Goal: Task Accomplishment & Management: Manage account settings

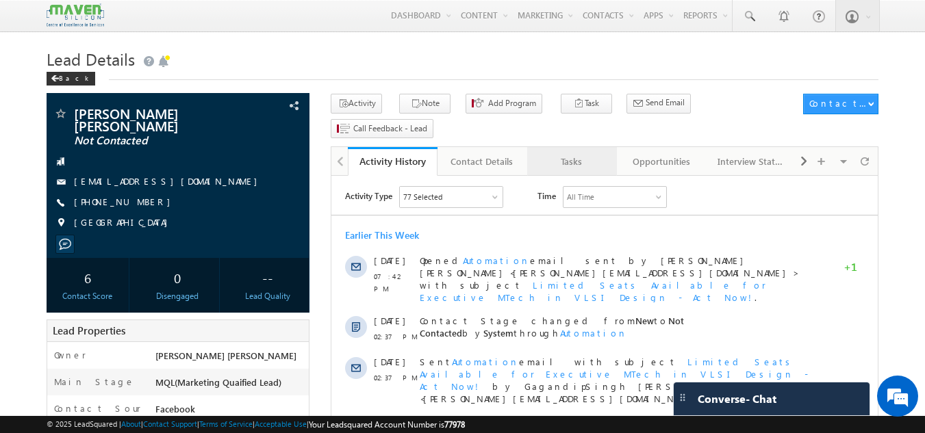
click at [581, 153] on div "Tasks" at bounding box center [571, 161] width 66 height 16
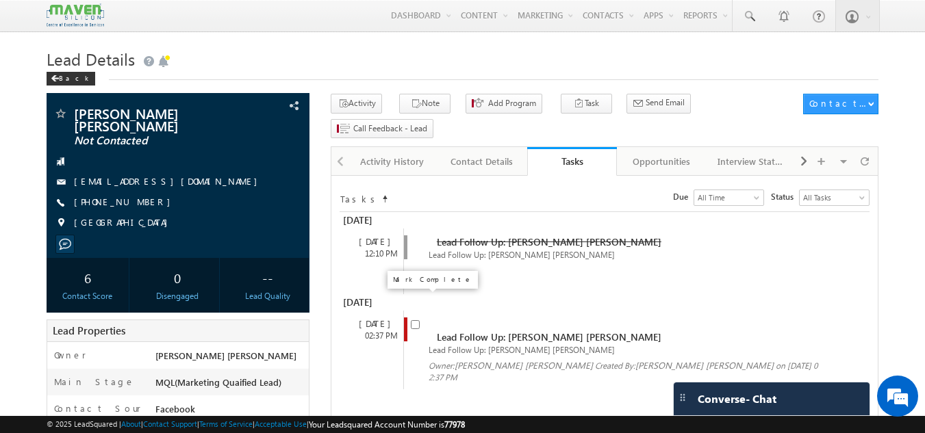
click at [413, 320] on input "checkbox" at bounding box center [415, 324] width 9 height 9
checkbox input "false"
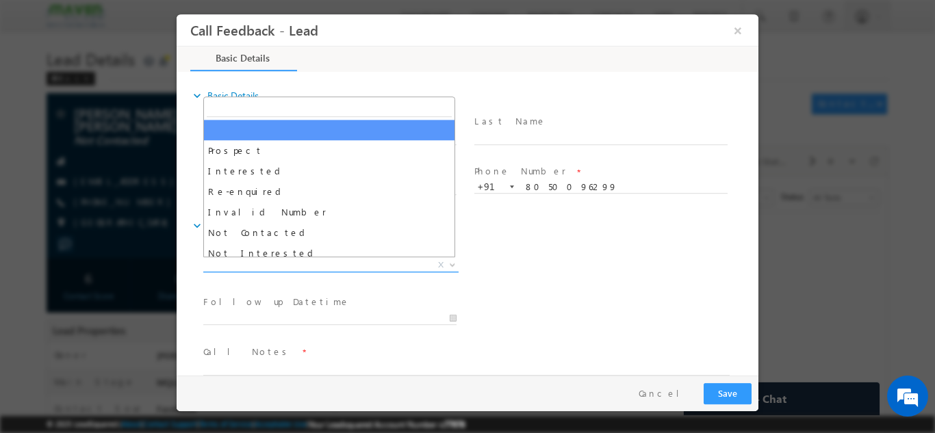
click at [382, 267] on span "X" at bounding box center [330, 265] width 255 height 14
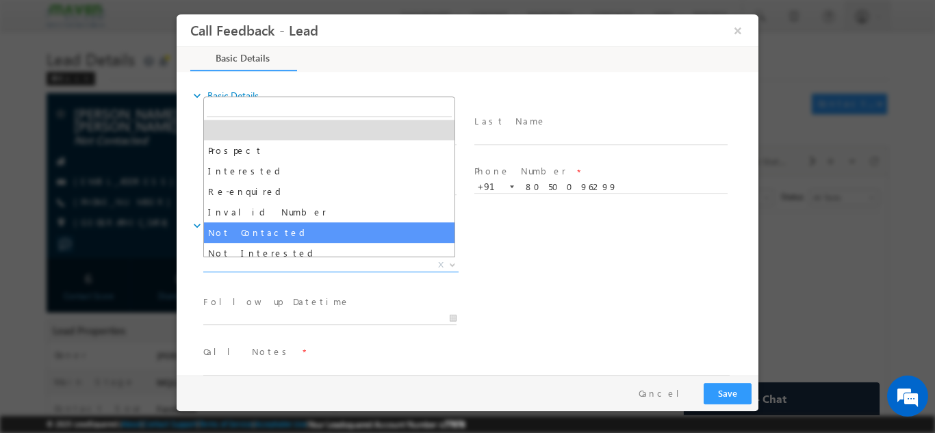
select select "Not Contacted"
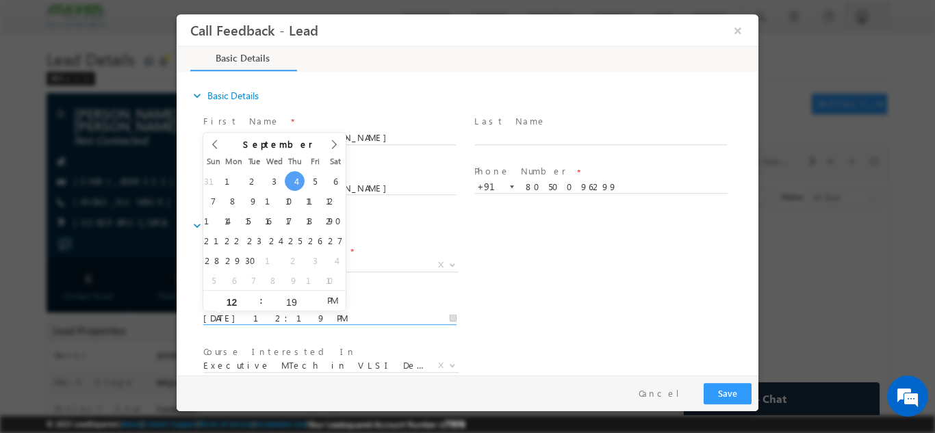
click at [358, 316] on input "04/09/2025 12:19 PM" at bounding box center [329, 318] width 253 height 14
type input "05/09/2025 12:19 PM"
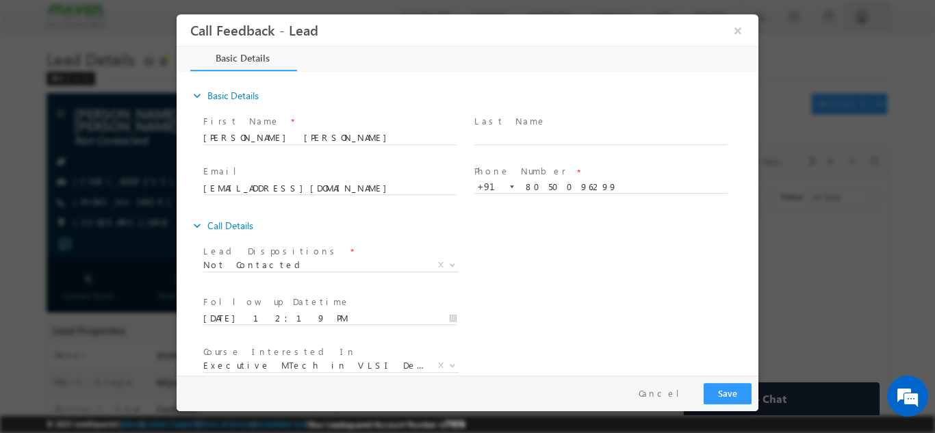
click at [693, 251] on div "Lead Dispositions * Prospect Interested Re-enquired Invalid Number Not Contacte…" at bounding box center [480, 266] width 558 height 51
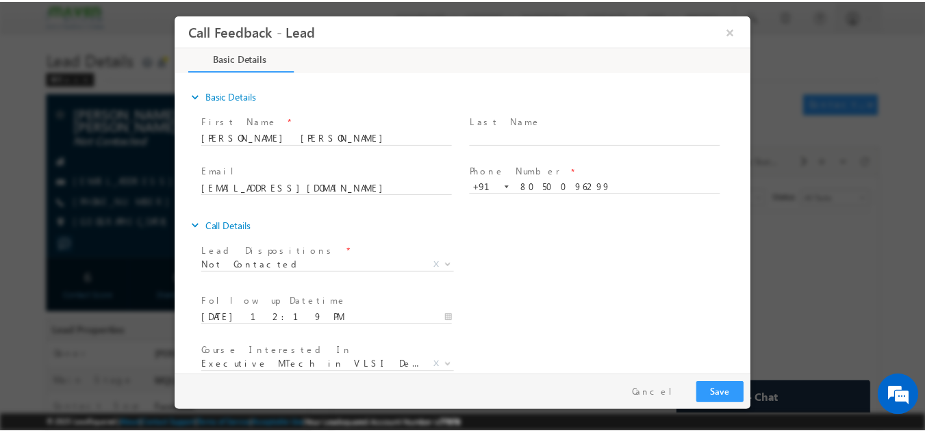
scroll to position [73, 0]
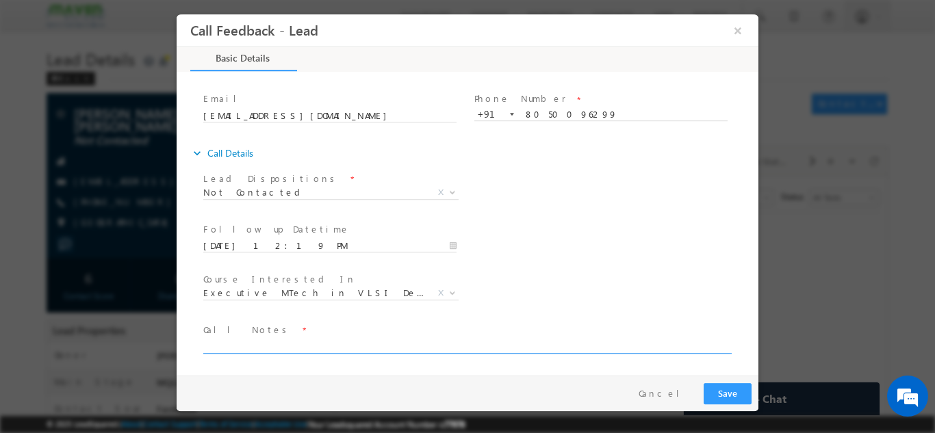
click at [559, 344] on textarea at bounding box center [466, 345] width 526 height 16
type textarea "dnp"
click at [706, 395] on button "Save" at bounding box center [728, 393] width 48 height 21
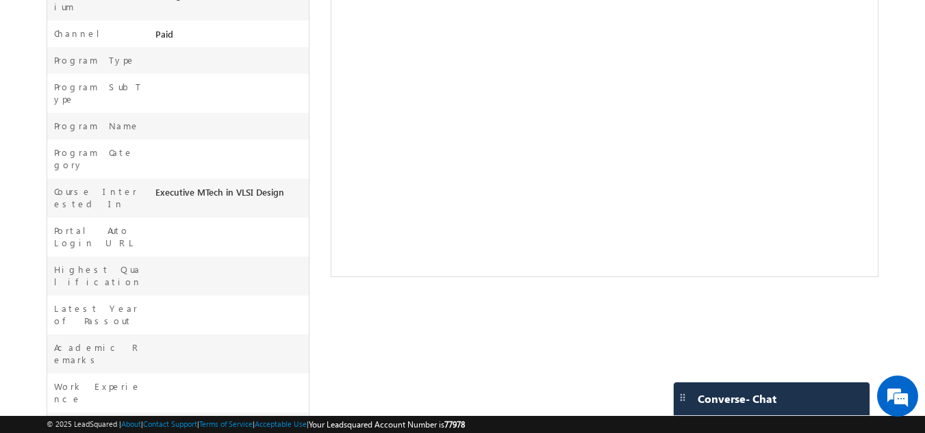
scroll to position [511, 0]
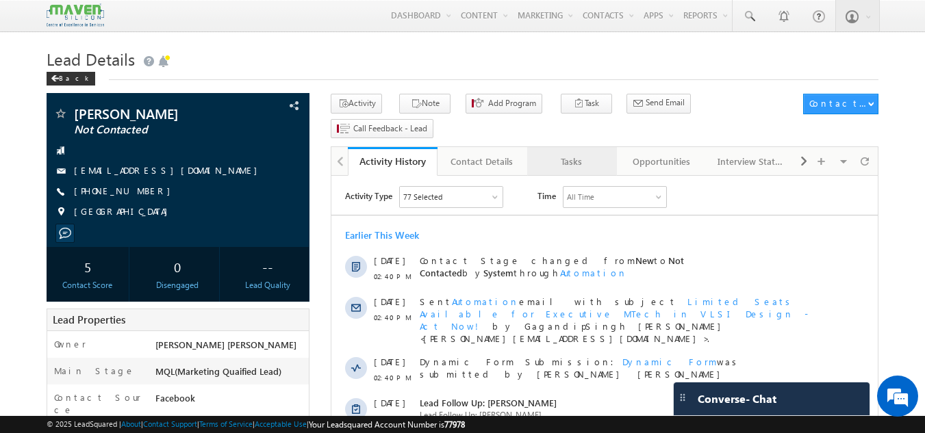
click at [580, 153] on div "Tasks" at bounding box center [571, 161] width 66 height 16
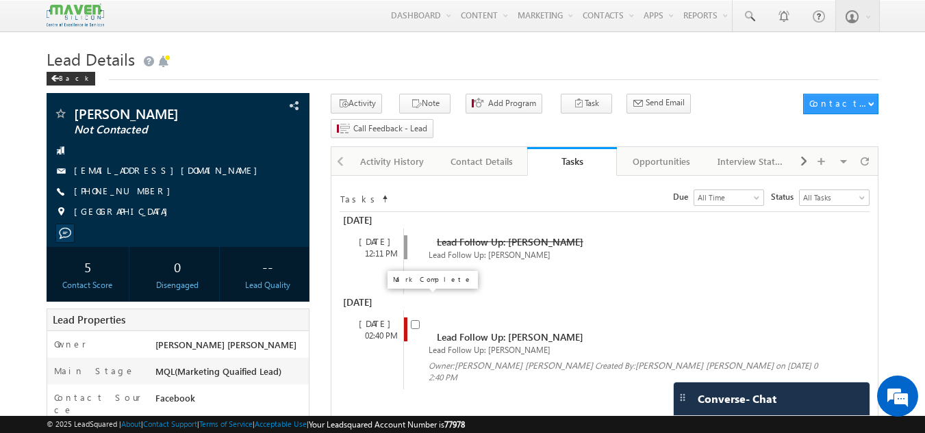
click at [418, 320] on input "checkbox" at bounding box center [415, 324] width 9 height 9
checkbox input "false"
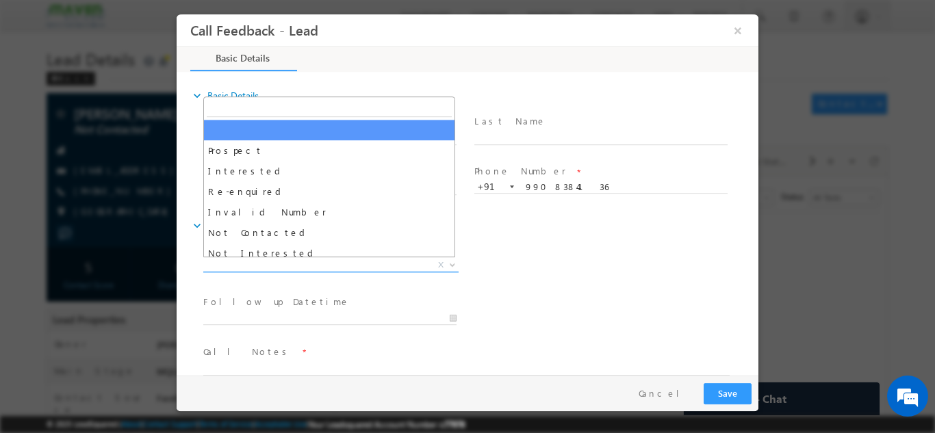
click at [369, 268] on span "X" at bounding box center [330, 265] width 255 height 14
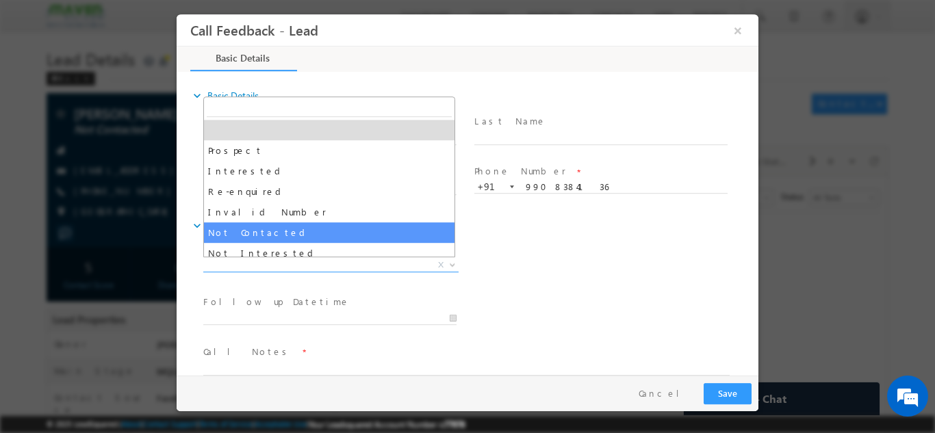
select select "Not Contacted"
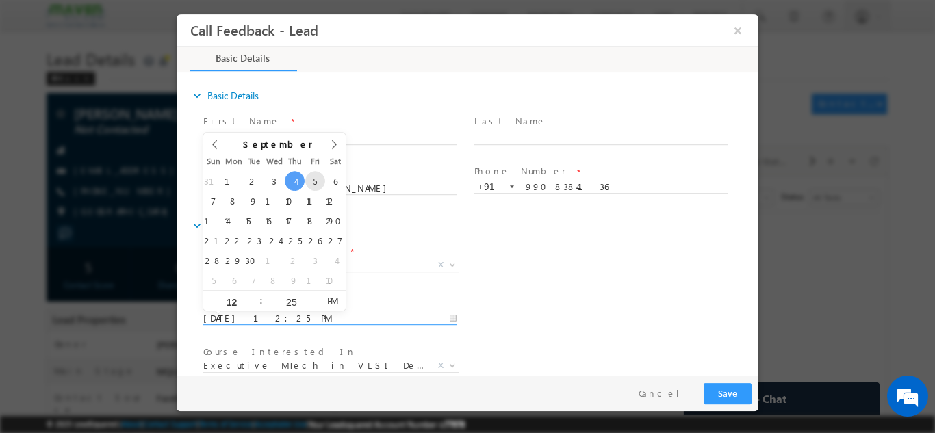
drag, startPoint x: 297, startPoint y: 315, endPoint x: 316, endPoint y: 177, distance: 139.5
click at [316, 177] on body "Call Feedback - Lead × Basic Details" at bounding box center [468, 194] width 582 height 361
type input "05/09/2025 12:25 PM"
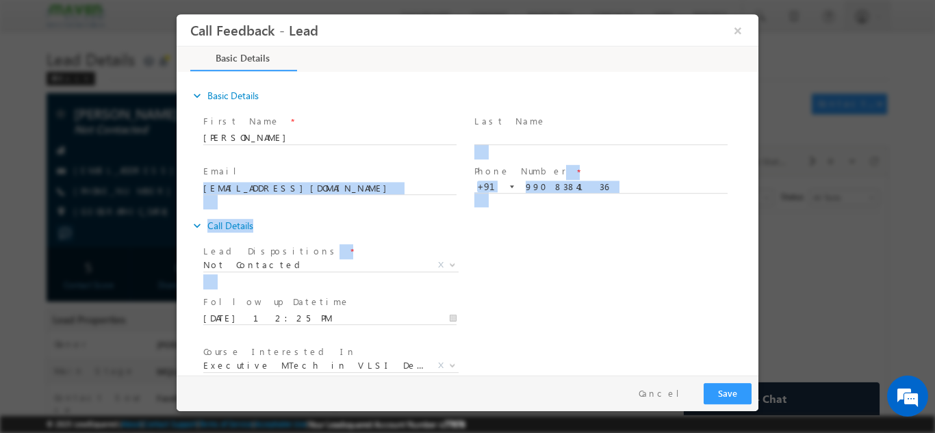
drag, startPoint x: 548, startPoint y: 293, endPoint x: 752, endPoint y: 153, distance: 247.8
click at [752, 153] on div "expand_more Basic Details First Name *" at bounding box center [470, 224] width 575 height 302
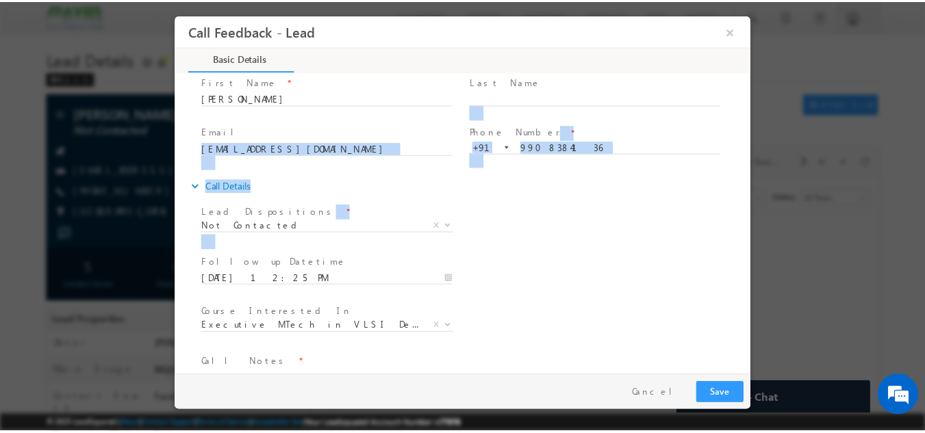
scroll to position [73, 0]
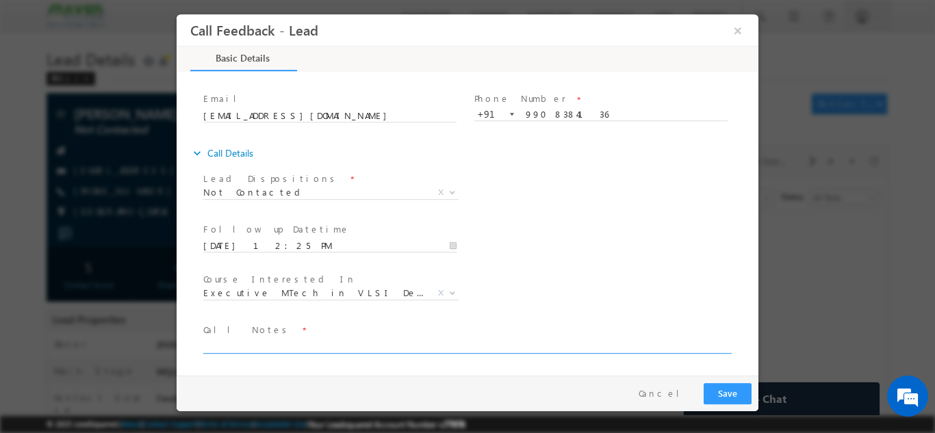
click at [549, 348] on textarea at bounding box center [466, 345] width 526 height 16
type textarea "dnp"
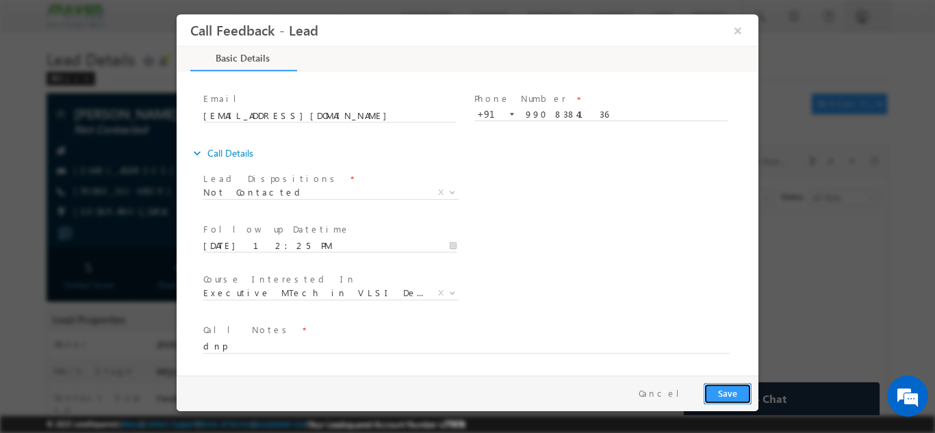
click at [730, 397] on button "Save" at bounding box center [728, 393] width 48 height 21
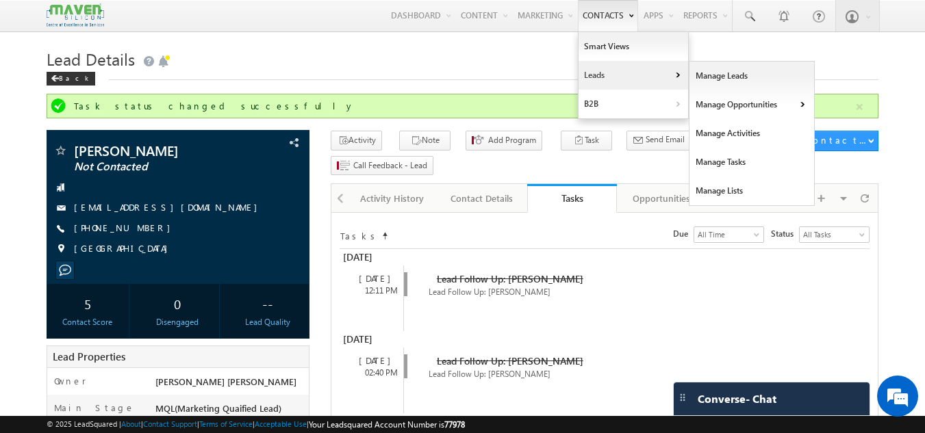
click at [598, 77] on link "Leads" at bounding box center [633, 75] width 110 height 29
click at [719, 75] on link "Manage Leads" at bounding box center [751, 76] width 125 height 29
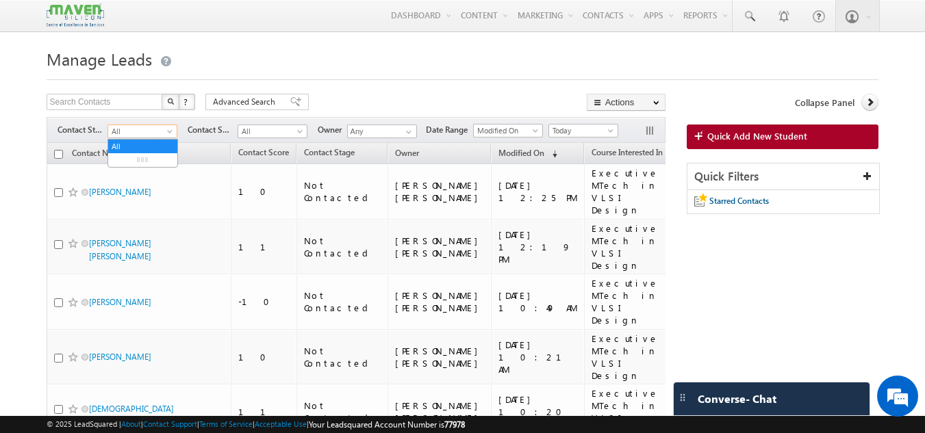
click at [167, 135] on span at bounding box center [171, 134] width 11 height 11
click at [663, 51] on h1 "Manage Leads" at bounding box center [463, 57] width 832 height 27
click at [502, 129] on span "Modified On" at bounding box center [506, 131] width 65 height 12
drag, startPoint x: 500, startPoint y: 142, endPoint x: 520, endPoint y: 148, distance: 19.9
click at [520, 148] on link "Last Activity" at bounding box center [510, 146] width 69 height 12
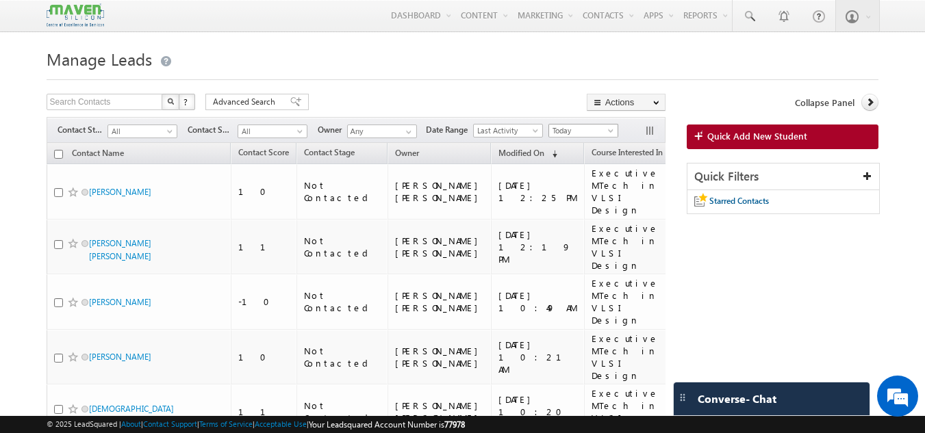
click at [572, 127] on span "Today" at bounding box center [581, 131] width 65 height 12
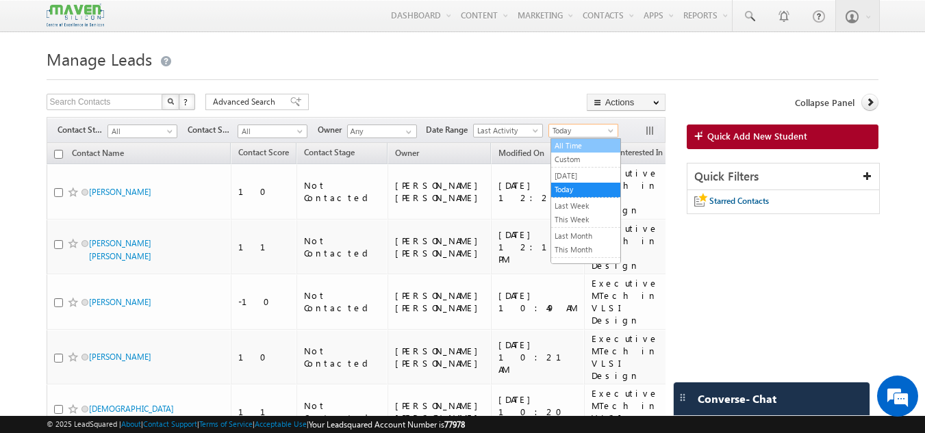
click at [567, 143] on link "All Time" at bounding box center [585, 146] width 69 height 12
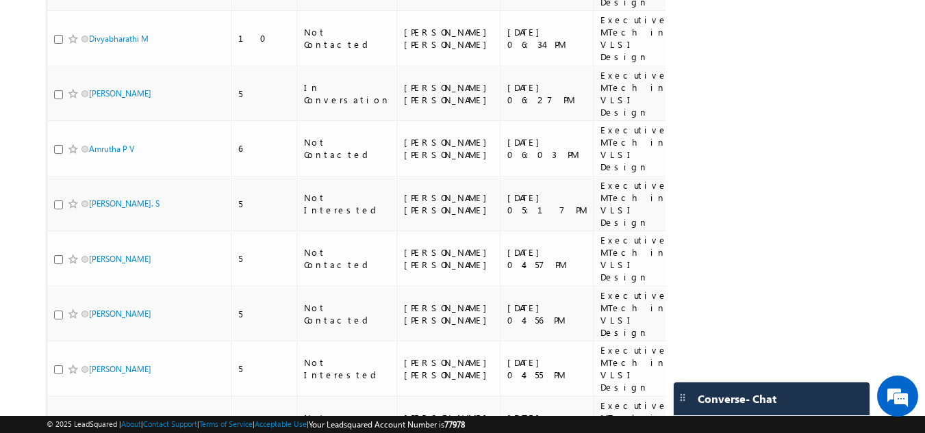
scroll to position [921, 0]
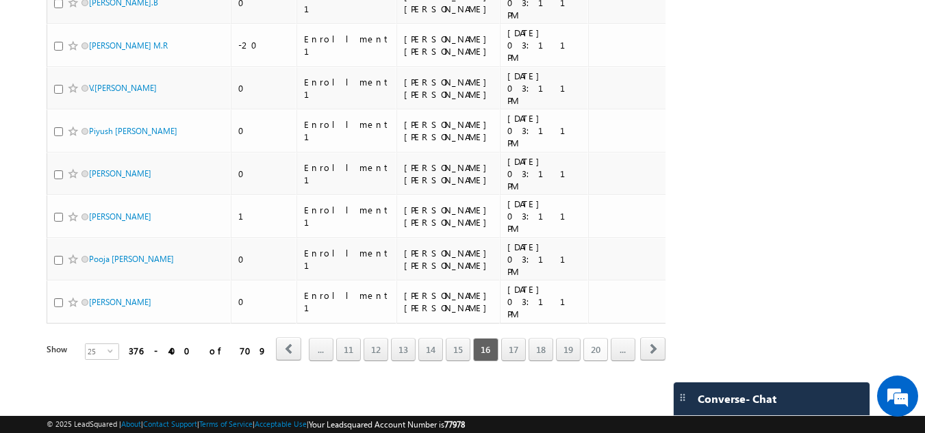
click at [584, 345] on link "20" at bounding box center [595, 349] width 25 height 23
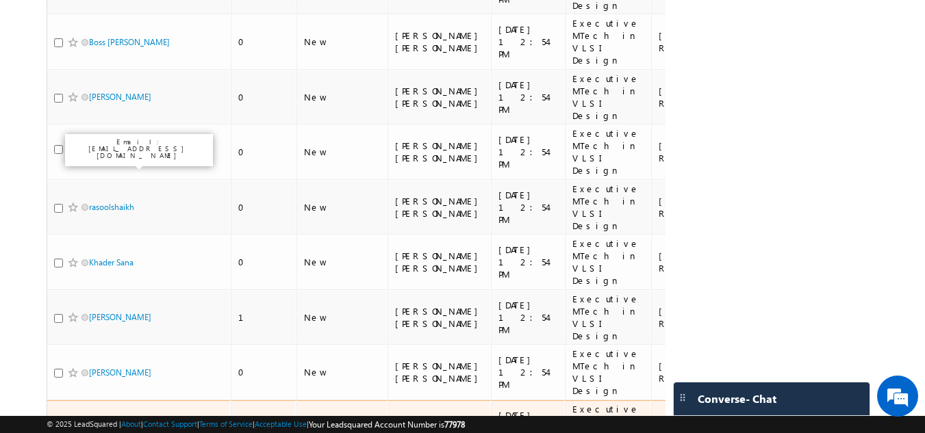
click at [123, 422] on link "Vinayak Sharma" at bounding box center [120, 427] width 62 height 10
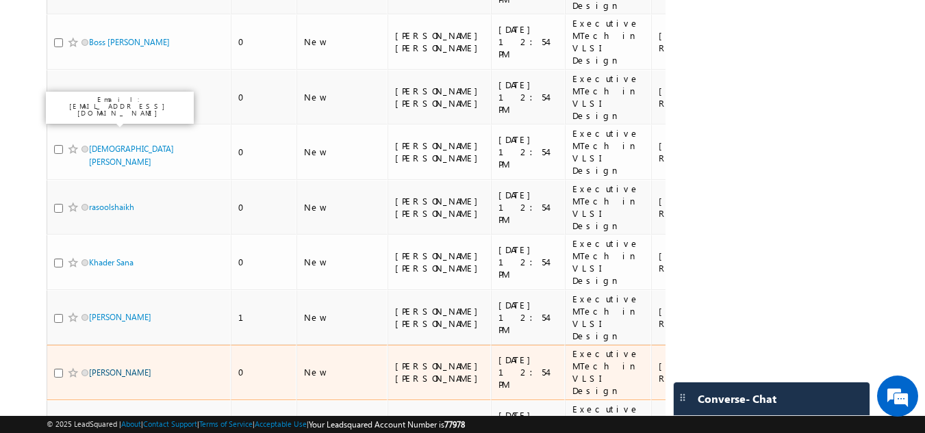
click at [123, 368] on link "Ram Bhupal" at bounding box center [120, 373] width 62 height 10
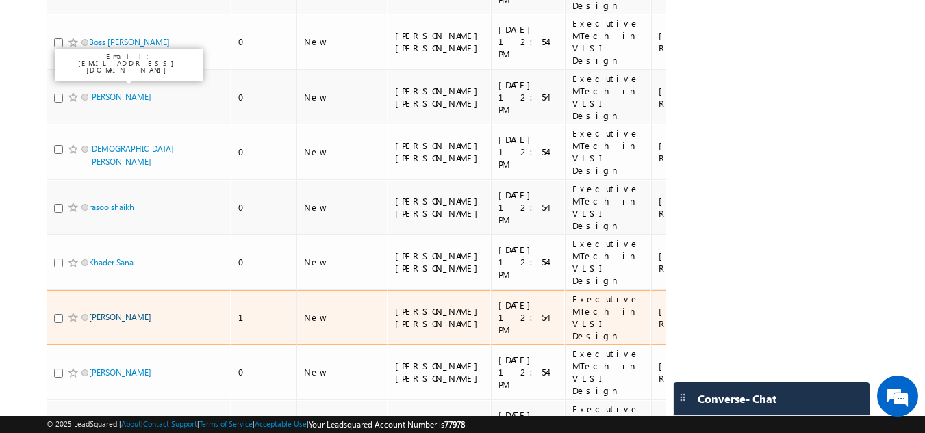
click at [128, 312] on link "Praveen Murali" at bounding box center [120, 317] width 62 height 10
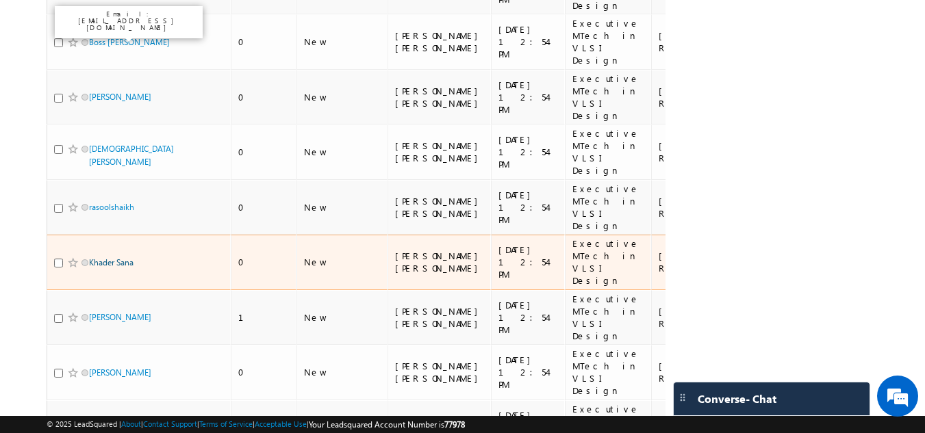
click at [120, 257] on link "Khader Sana" at bounding box center [111, 262] width 44 height 10
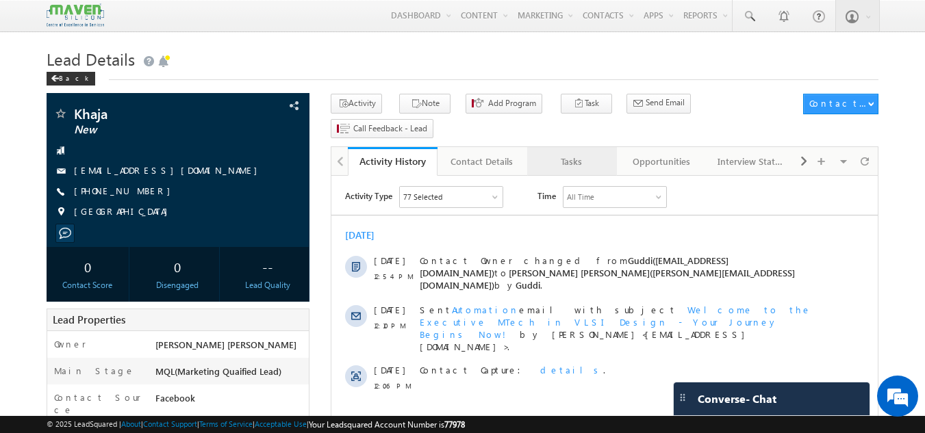
click at [553, 153] on div "Tasks" at bounding box center [571, 161] width 66 height 16
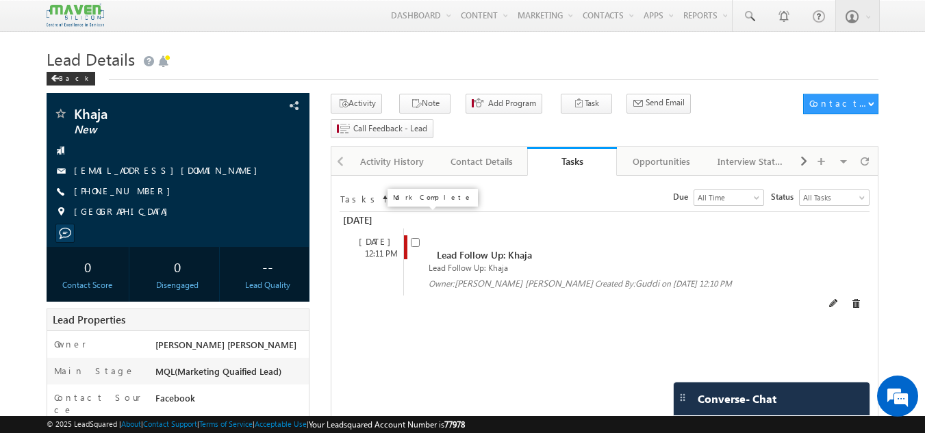
click at [413, 238] on input "checkbox" at bounding box center [415, 242] width 9 height 9
checkbox input "false"
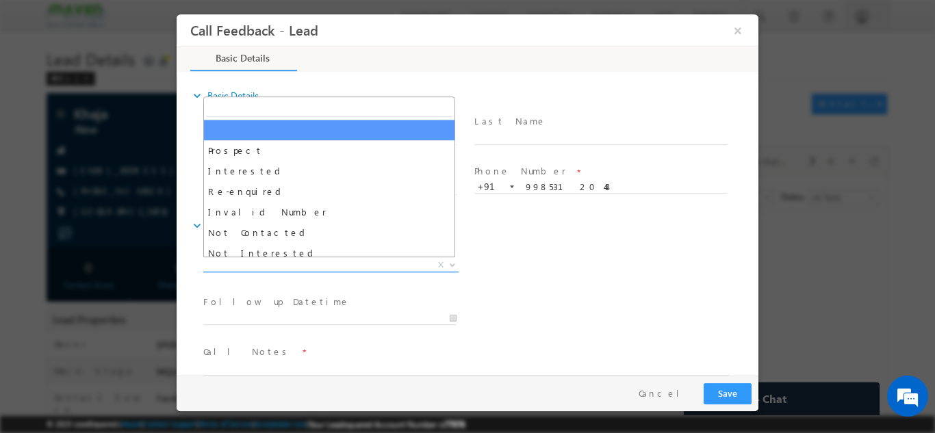
click at [346, 261] on span "X" at bounding box center [330, 265] width 255 height 14
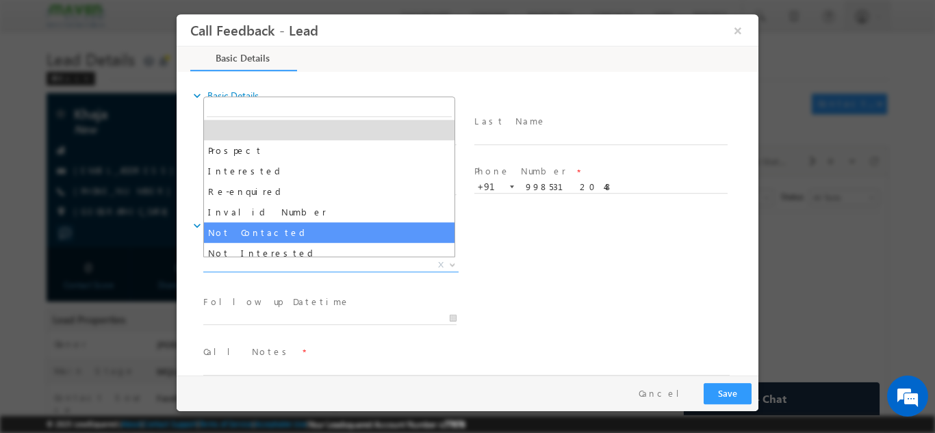
select select "Not Contacted"
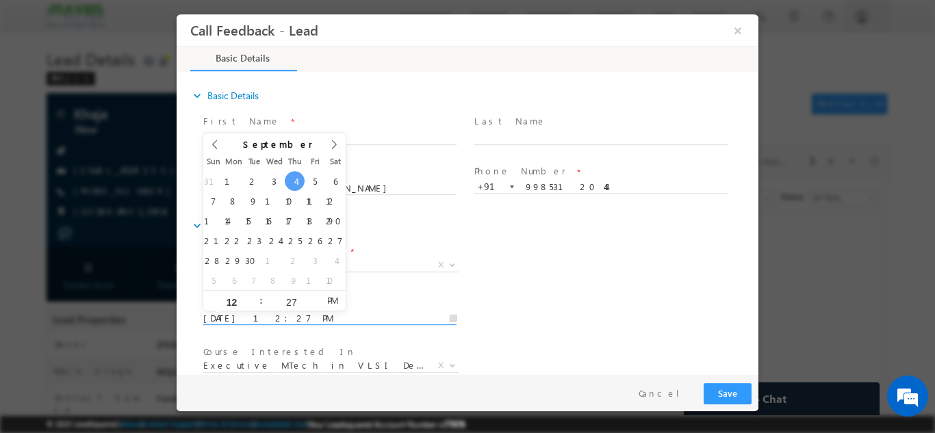
click at [318, 318] on input "[DATE] 12:27 PM" at bounding box center [329, 318] width 253 height 14
type input "[DATE] 12:27 PM"
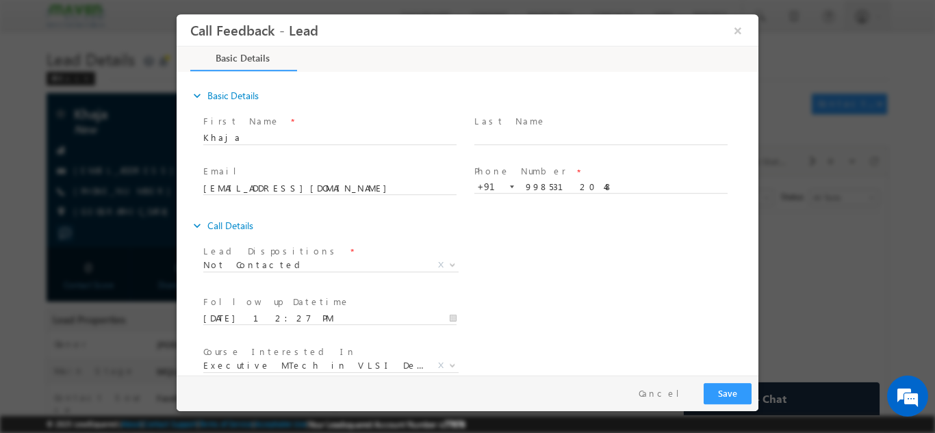
click at [559, 237] on div "expand_more Call Details" at bounding box center [474, 225] width 568 height 25
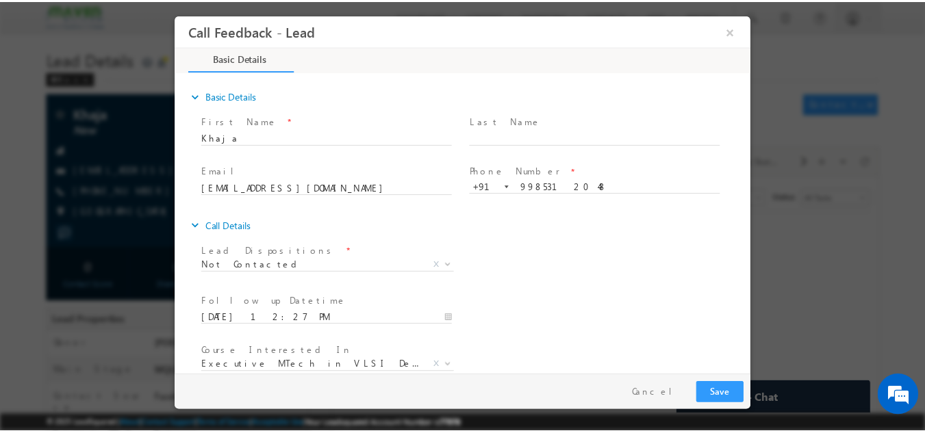
scroll to position [73, 0]
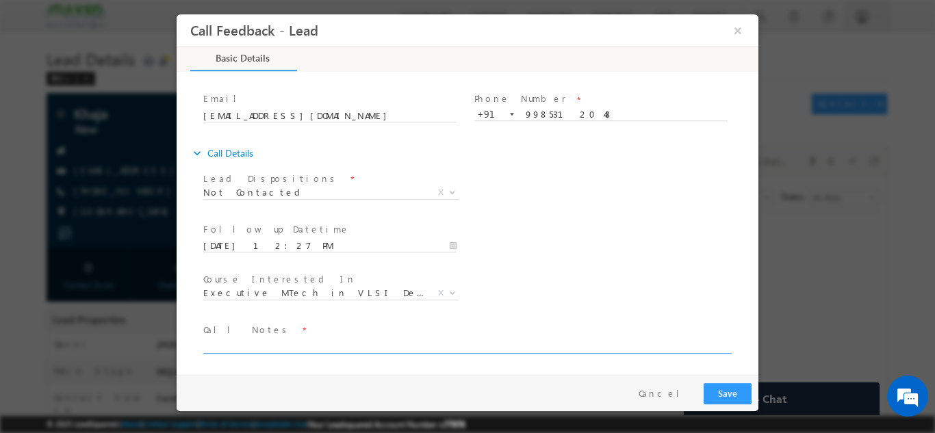
click at [583, 339] on textarea at bounding box center [466, 345] width 526 height 16
type textarea "dnp"
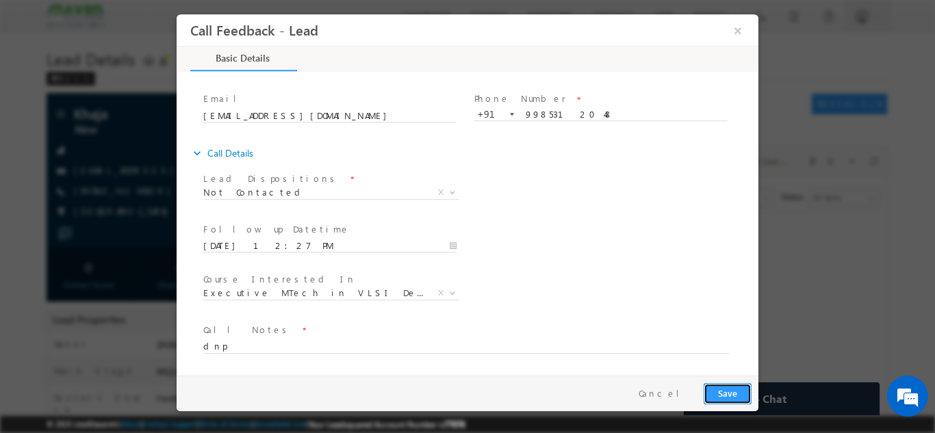
click at [713, 384] on button "Save" at bounding box center [728, 393] width 48 height 21
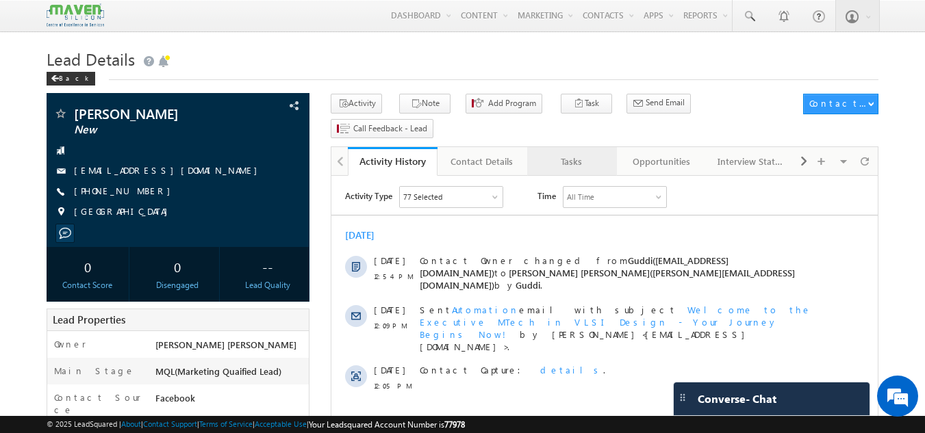
click at [559, 153] on div "Tasks" at bounding box center [571, 161] width 66 height 16
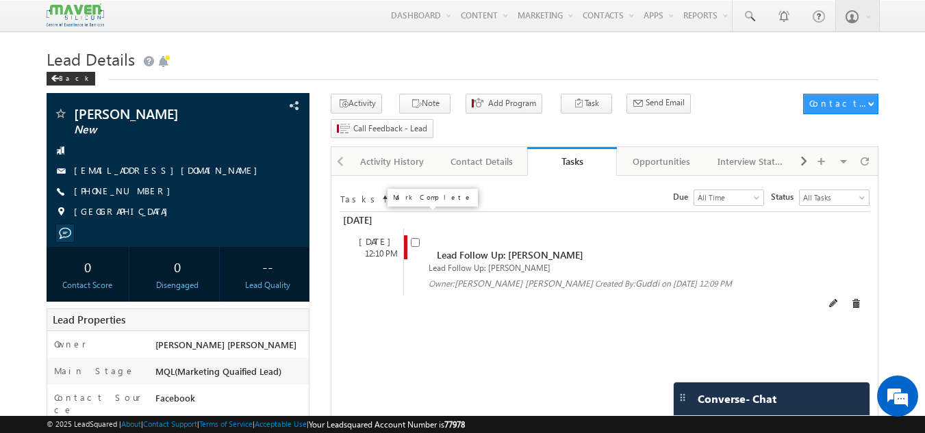
click at [414, 238] on input "checkbox" at bounding box center [415, 242] width 9 height 9
checkbox input "false"
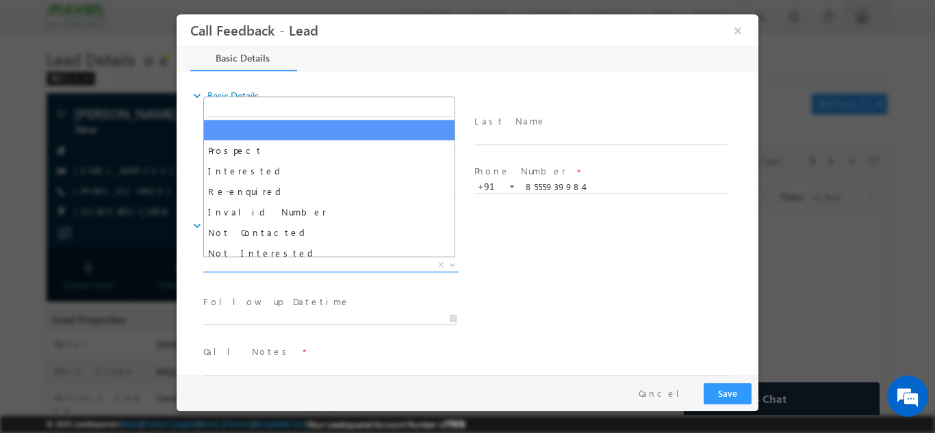
click at [294, 266] on span "X" at bounding box center [330, 265] width 255 height 14
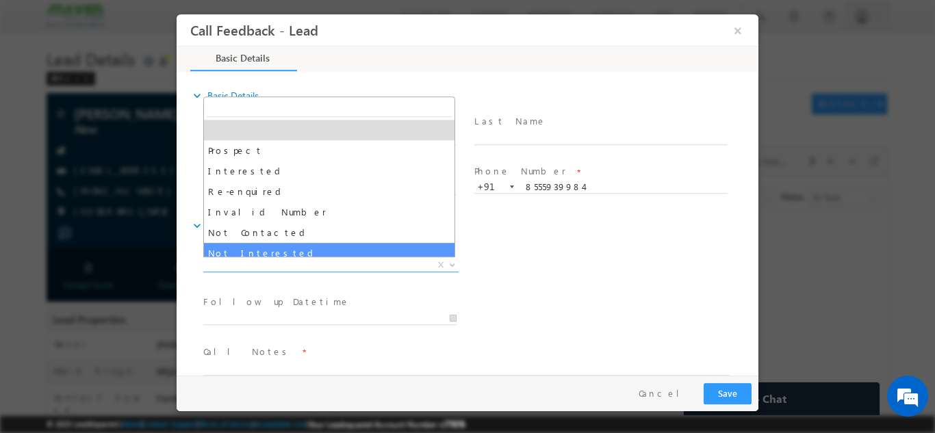
select select "Not Interested"
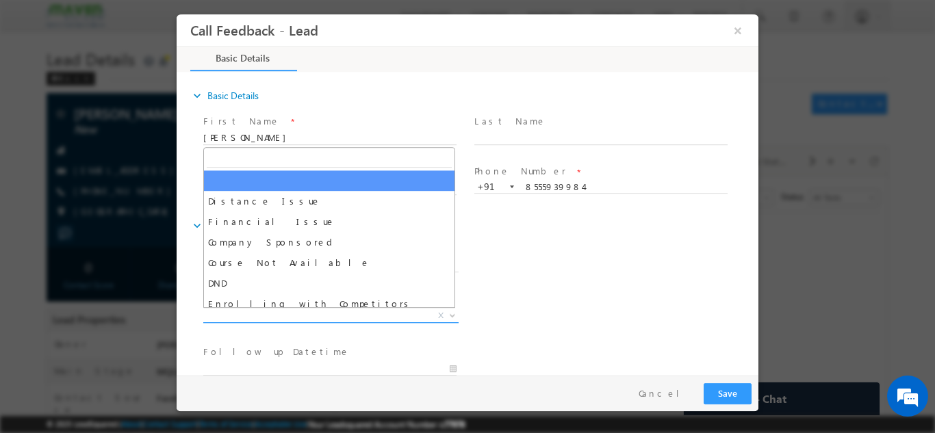
click at [290, 320] on span "X" at bounding box center [330, 316] width 255 height 14
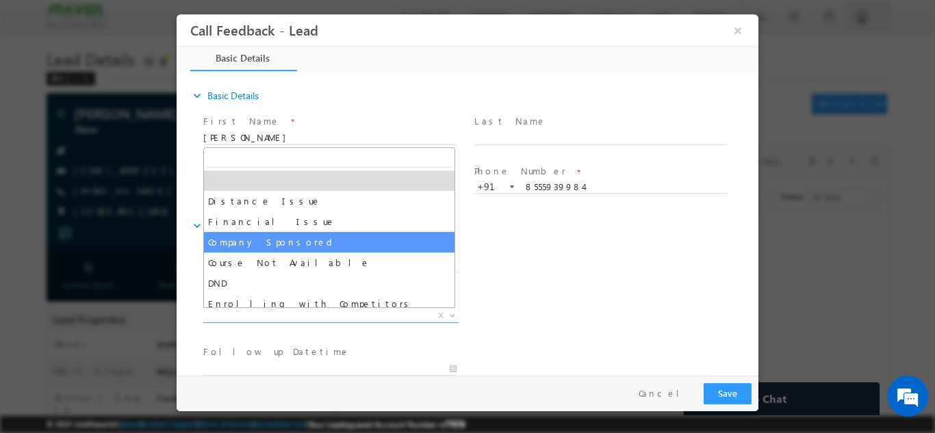
scroll to position [27, 0]
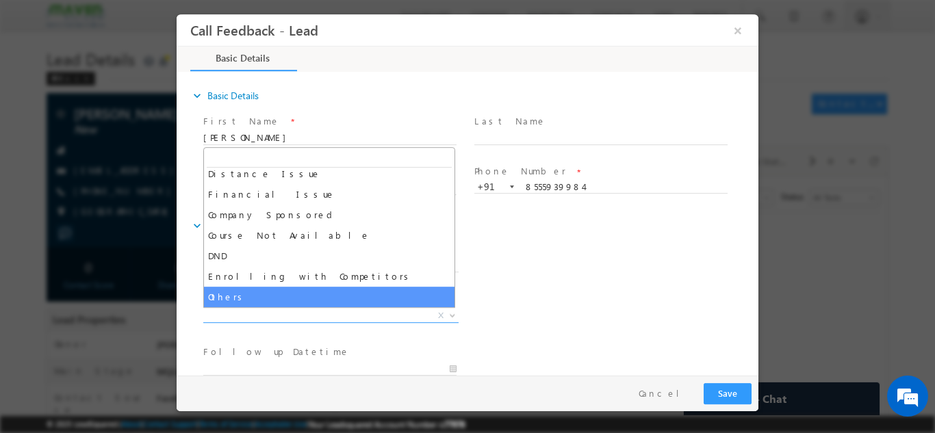
select select "Others"
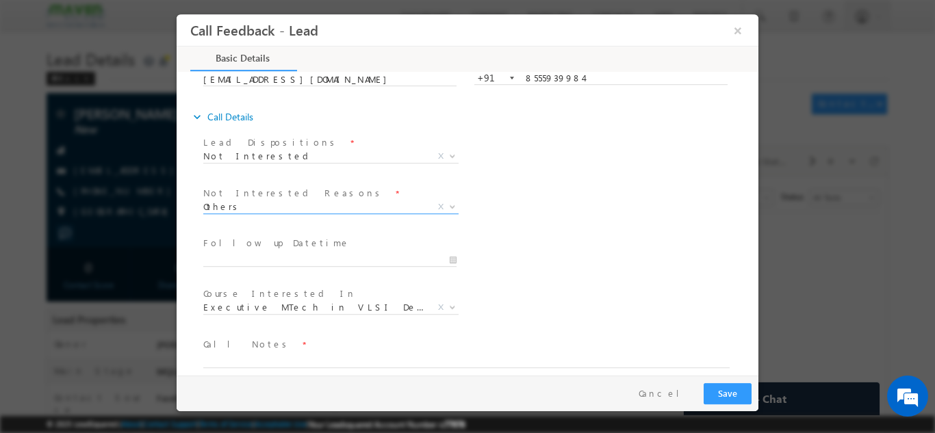
drag, startPoint x: 753, startPoint y: 256, endPoint x: 938, endPoint y: 353, distance: 209.4
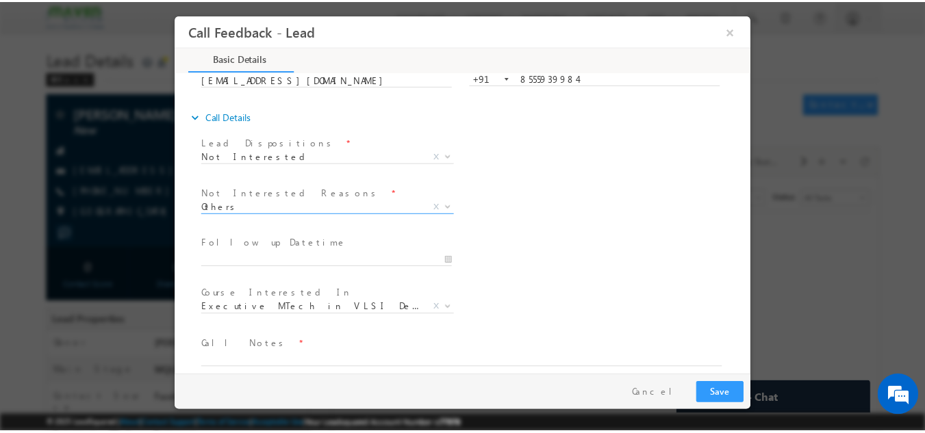
scroll to position [110, 0]
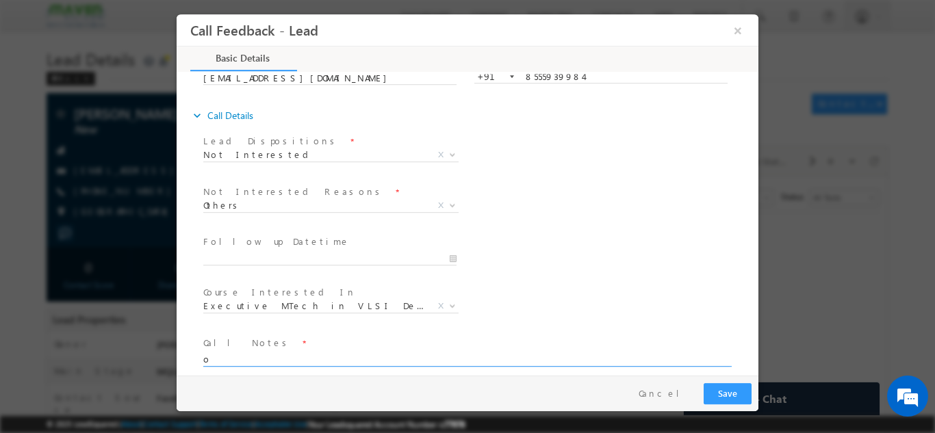
type textarea "o"
type textarea "not interested"
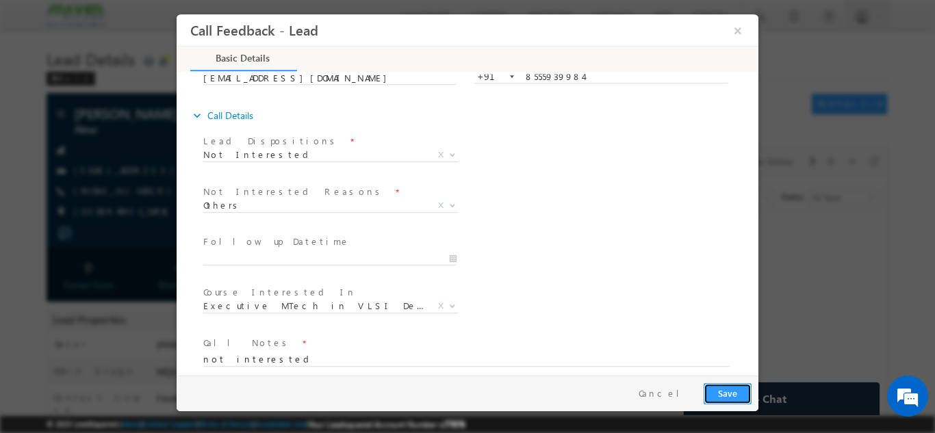
click at [718, 393] on button "Save" at bounding box center [728, 393] width 48 height 21
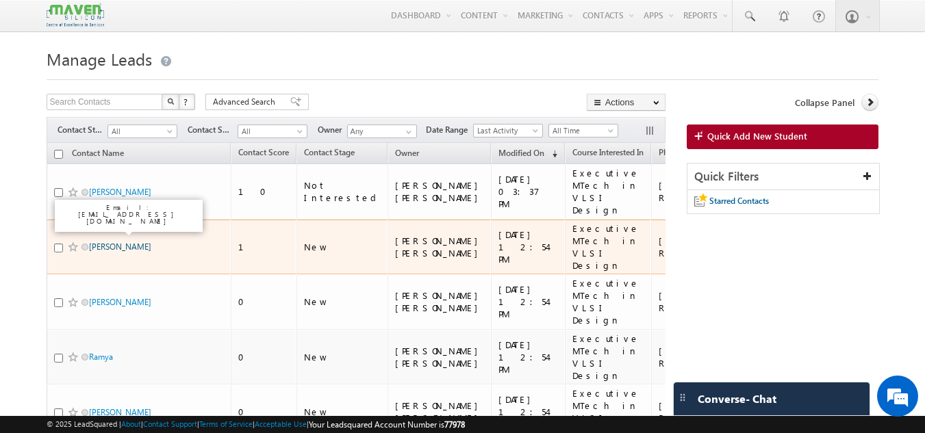
click at [133, 242] on link "[PERSON_NAME]" at bounding box center [120, 247] width 62 height 10
click at [138, 242] on link "Yamuna Thatiparthi" at bounding box center [120, 247] width 62 height 10
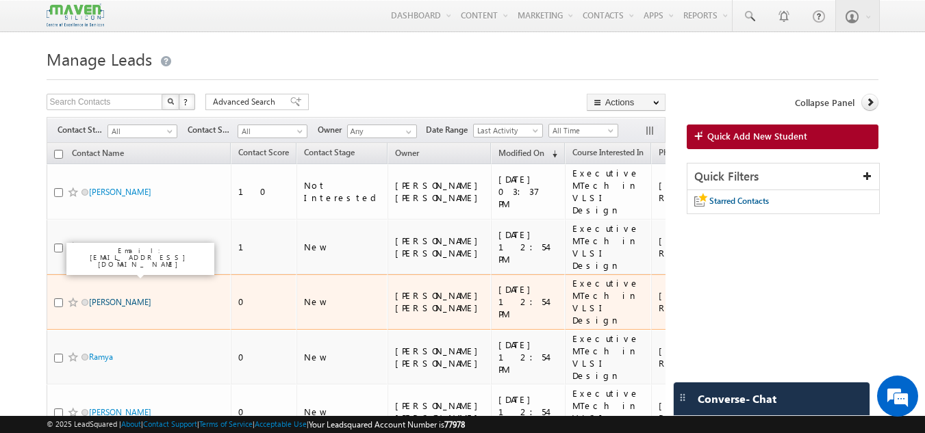
click at [135, 297] on link "Maahi Srivastava" at bounding box center [120, 302] width 62 height 10
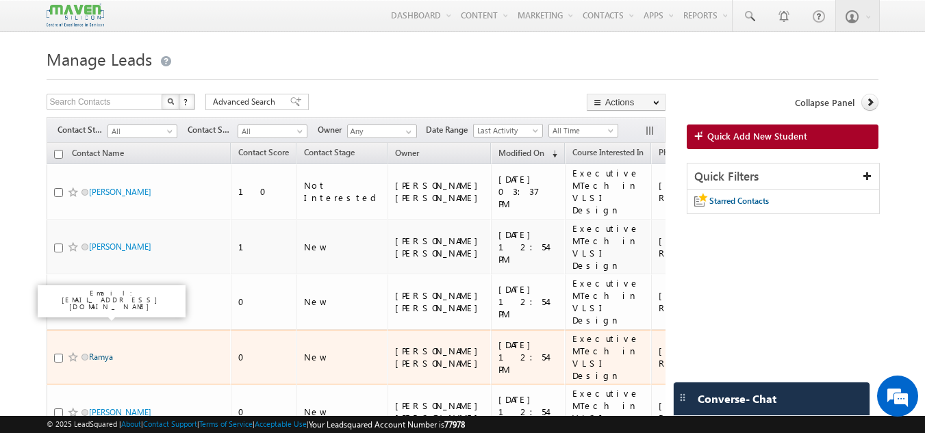
click at [102, 352] on link "Ramya" at bounding box center [101, 357] width 24 height 10
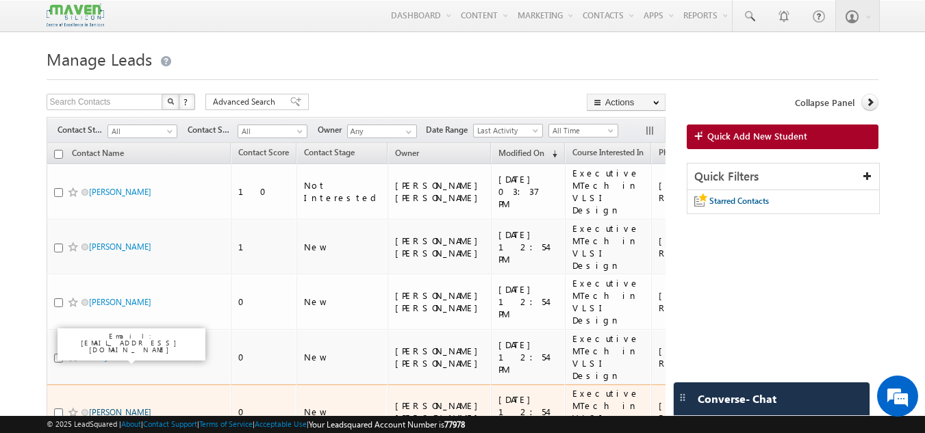
click at [111, 407] on link "meghana kurapati" at bounding box center [120, 412] width 62 height 10
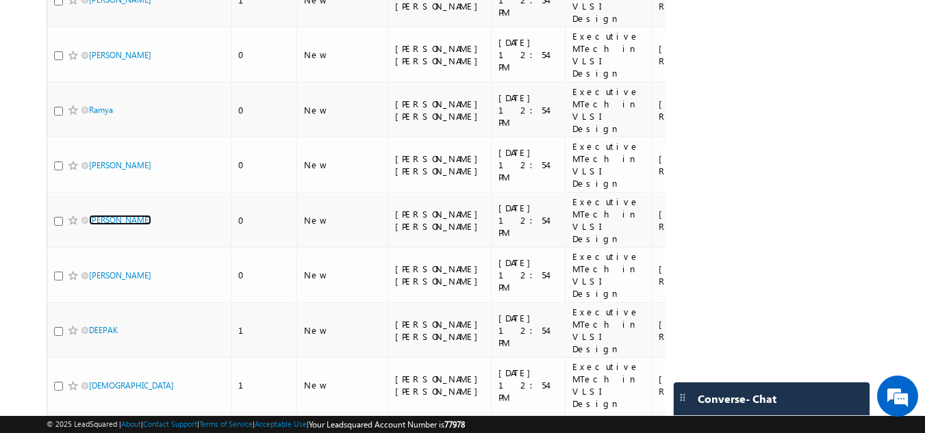
scroll to position [250, 0]
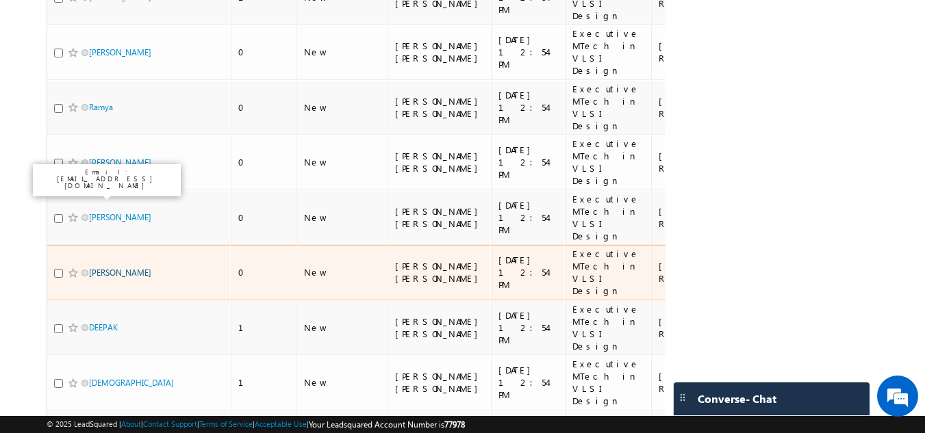
click at [90, 268] on link "Jerry" at bounding box center [120, 273] width 62 height 10
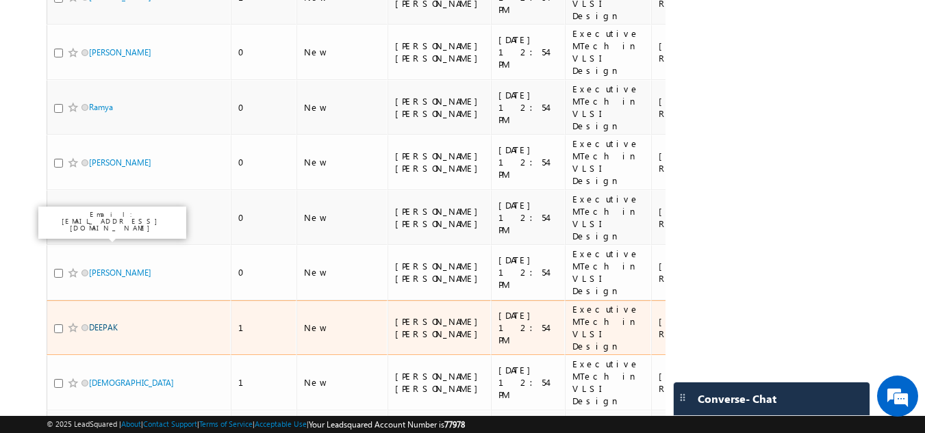
click at [97, 322] on link "DEEPAK" at bounding box center [103, 327] width 29 height 10
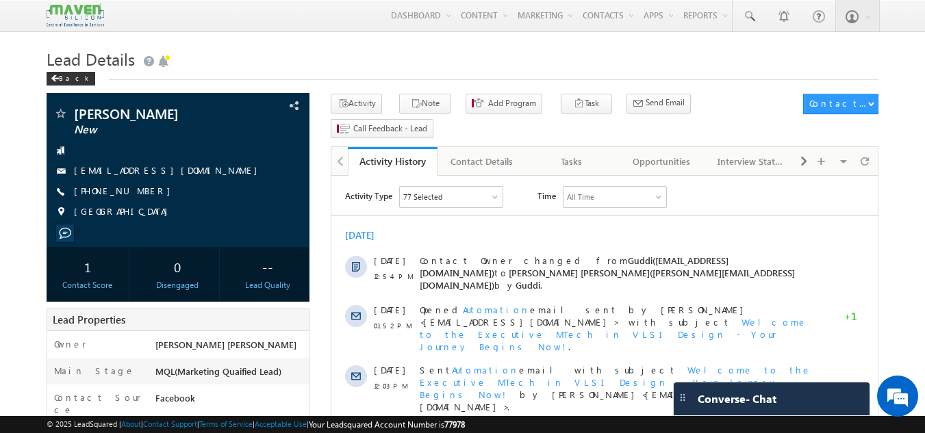
click at [107, 28] on div "Menu [PERSON_NAME] [PERSON_NAME] dip@m [PERSON_NAME] [DOMAIN_NAME] m crmma" at bounding box center [463, 16] width 832 height 32
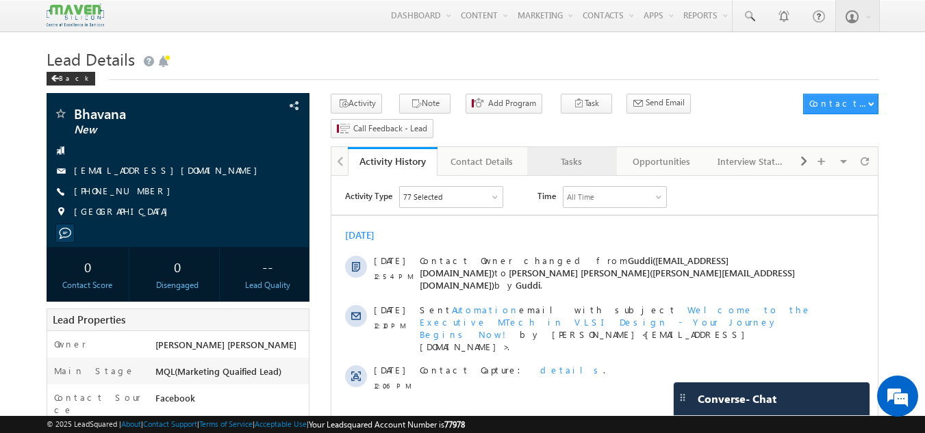
click at [556, 153] on div "Tasks" at bounding box center [571, 161] width 66 height 16
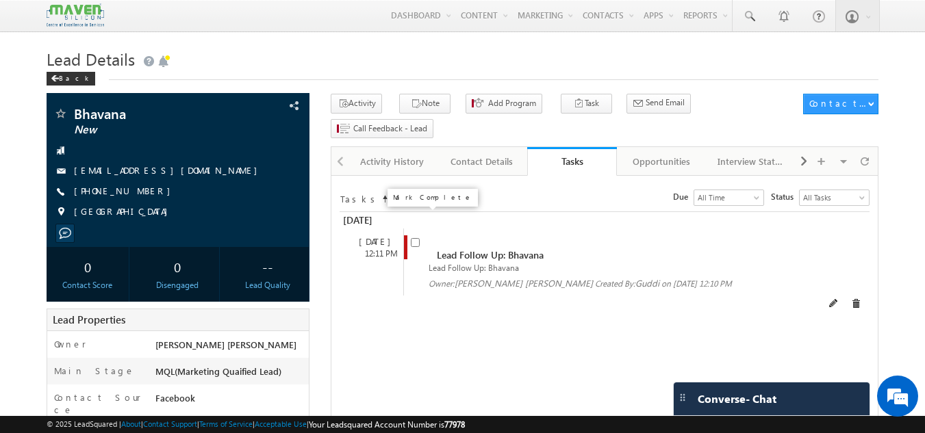
click at [418, 238] on input "checkbox" at bounding box center [415, 242] width 9 height 9
checkbox input "false"
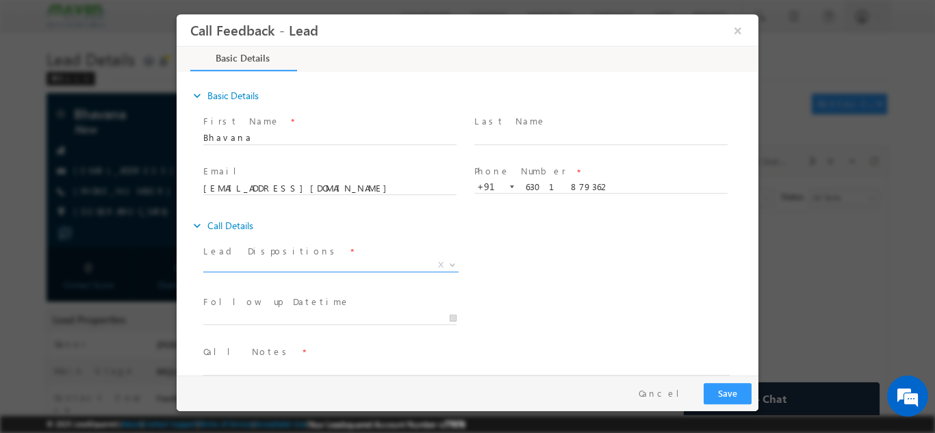
click at [316, 264] on span "X" at bounding box center [330, 265] width 255 height 14
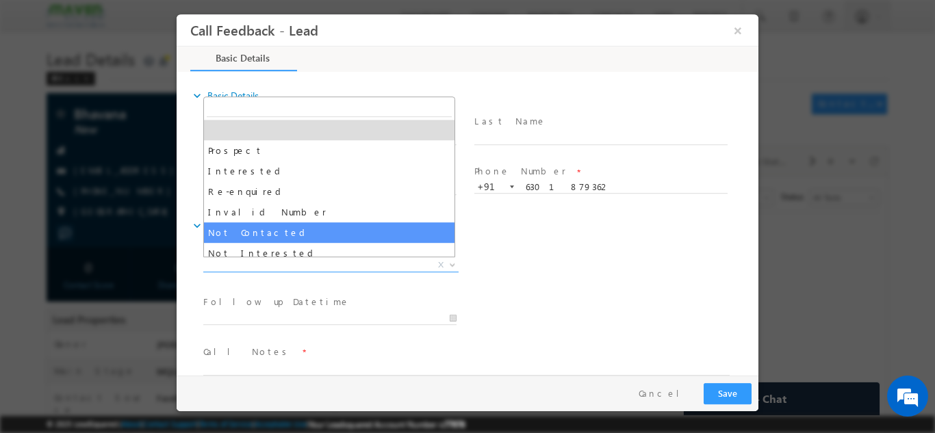
select select "Not Contacted"
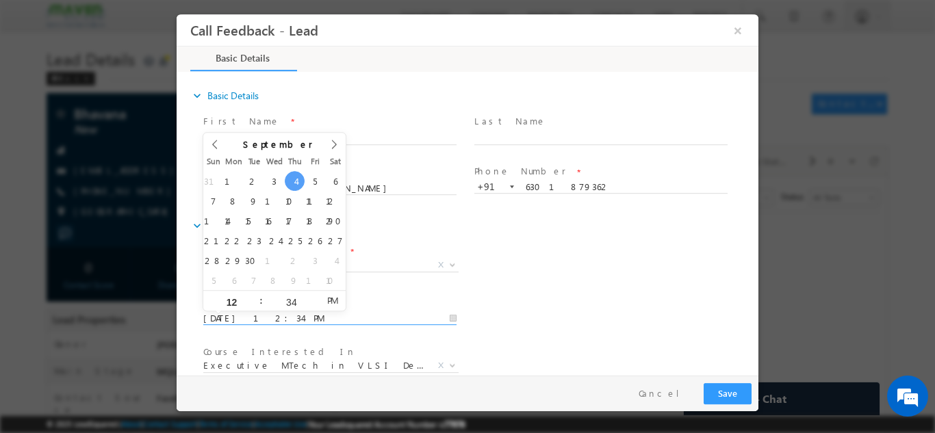
click at [252, 313] on input "04/09/2025 12:34 PM" at bounding box center [329, 318] width 253 height 14
type input "05/09/2025 12:34 PM"
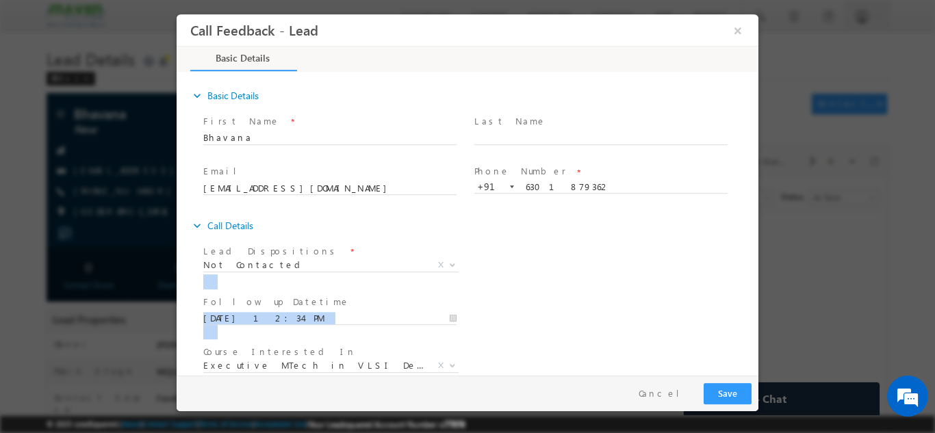
drag, startPoint x: 665, startPoint y: 353, endPoint x: 758, endPoint y: 289, distance: 112.8
click at [758, 289] on div "expand_more Basic Details First Name *" at bounding box center [470, 224] width 575 height 302
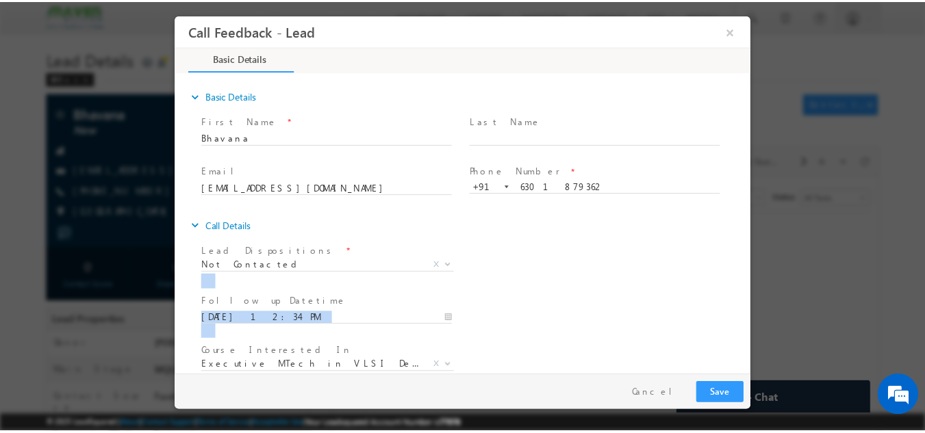
scroll to position [73, 0]
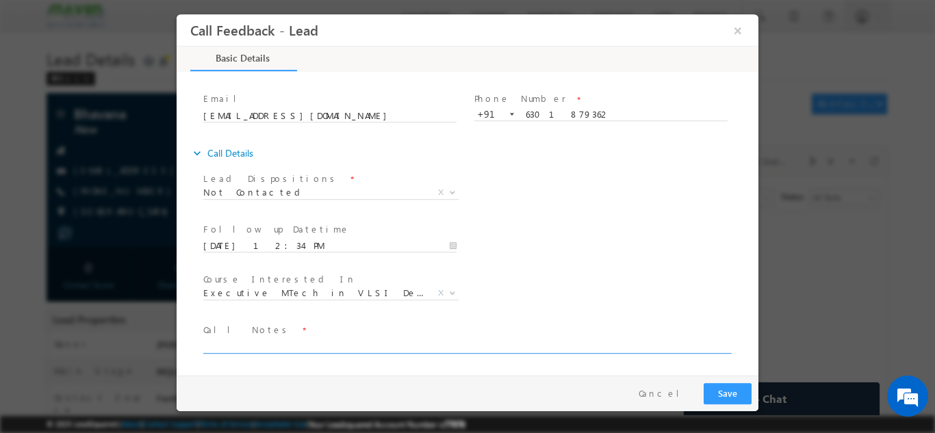
click at [600, 343] on textarea at bounding box center [466, 345] width 526 height 16
type textarea "dnp"
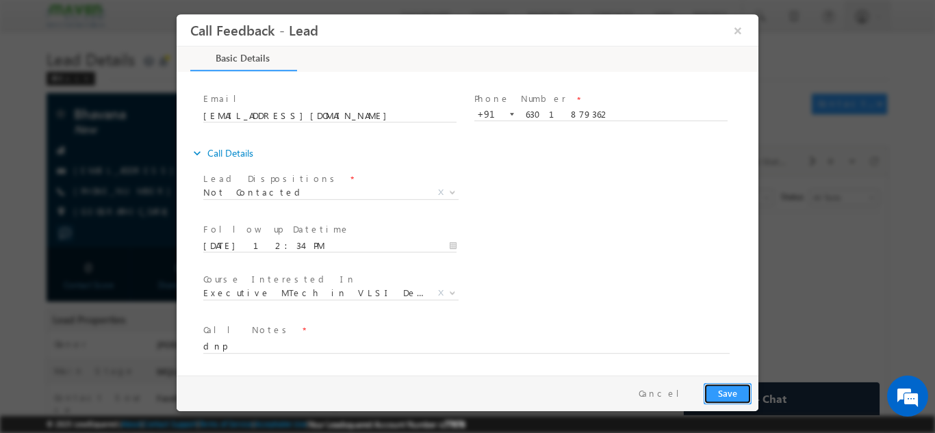
click at [737, 392] on button "Save" at bounding box center [728, 393] width 48 height 21
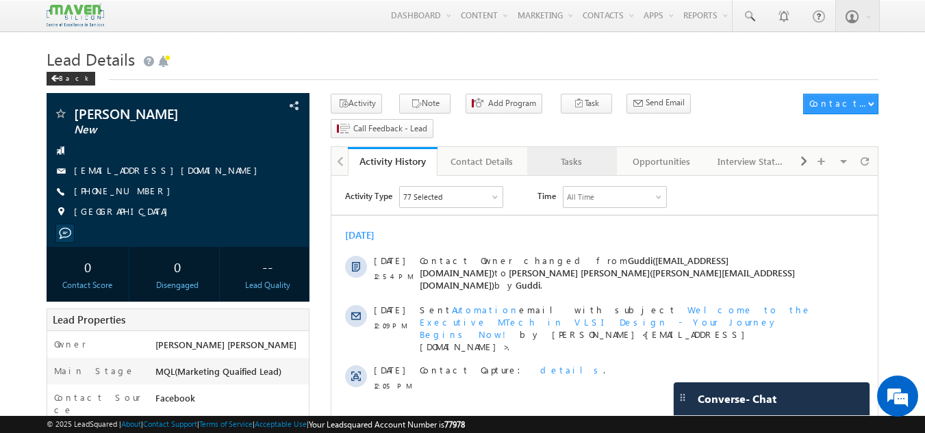
click at [563, 153] on div "Tasks" at bounding box center [571, 161] width 66 height 16
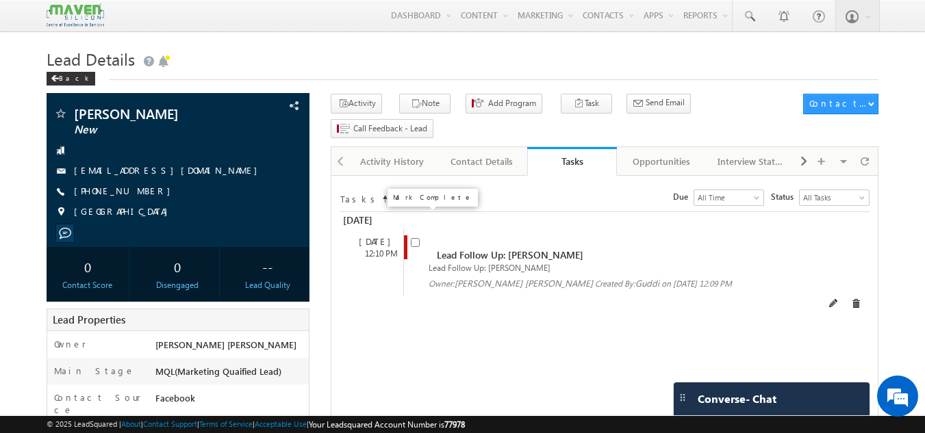
click at [416, 238] on input "checkbox" at bounding box center [415, 242] width 9 height 9
checkbox input "false"
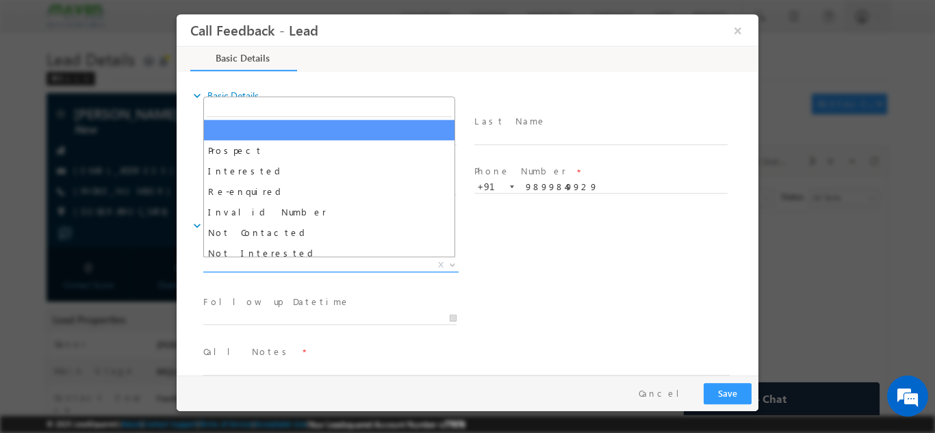
click at [350, 268] on span "X" at bounding box center [330, 265] width 255 height 14
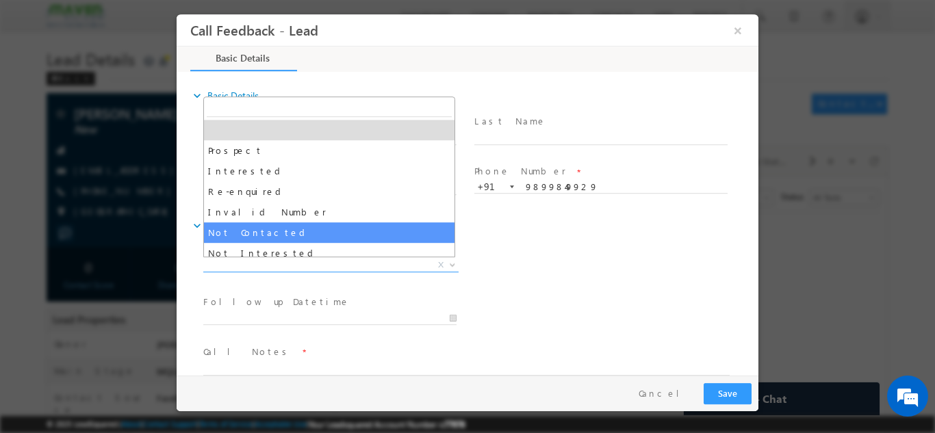
select select "Not Contacted"
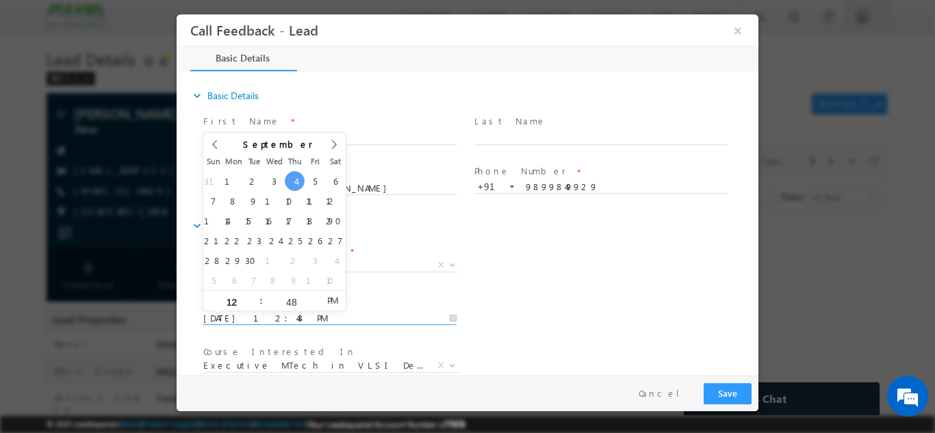
click at [311, 314] on input "04/09/2025 12:48 PM" at bounding box center [329, 318] width 253 height 14
type input "05/09/2025 12:48 PM"
click at [541, 292] on div "Follow up Datetime * 05/09/2025 12:48 PM Program Type * Long Term Short Term X" at bounding box center [480, 317] width 558 height 51
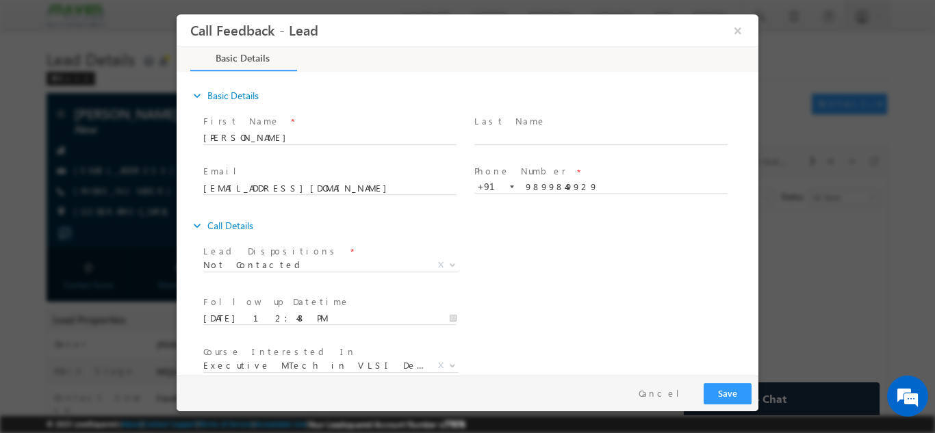
scroll to position [73, 0]
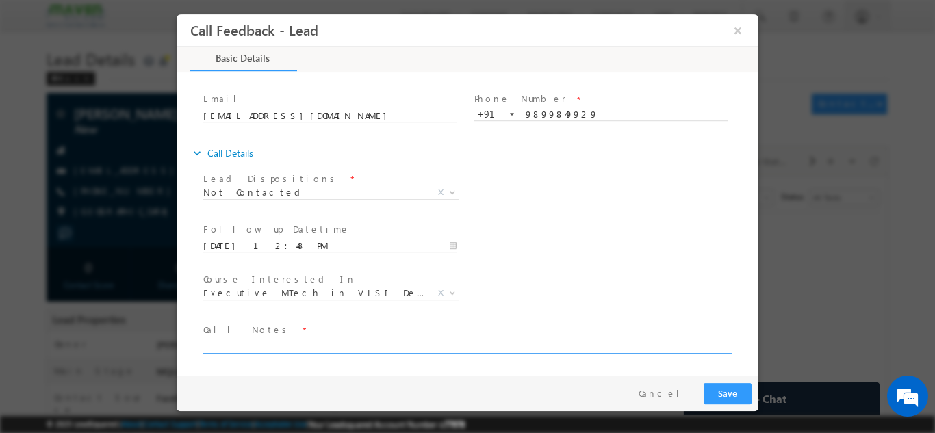
click at [658, 342] on textarea at bounding box center [466, 345] width 526 height 16
type textarea "dnp"
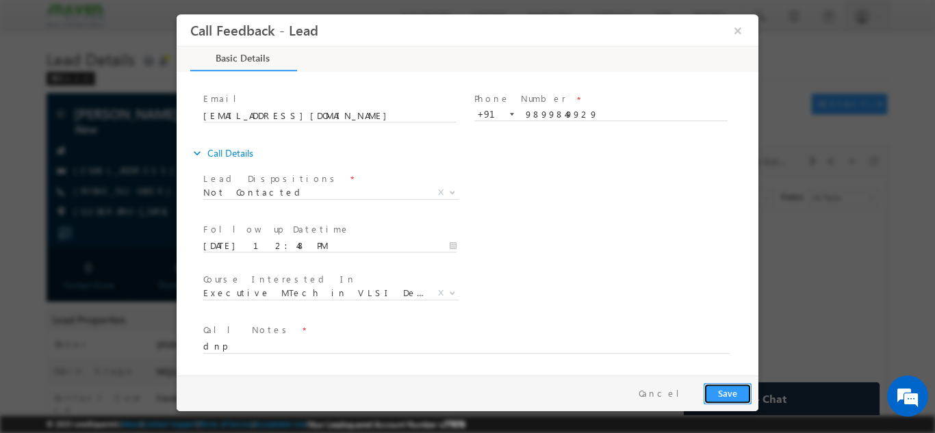
click at [742, 398] on button "Save" at bounding box center [728, 393] width 48 height 21
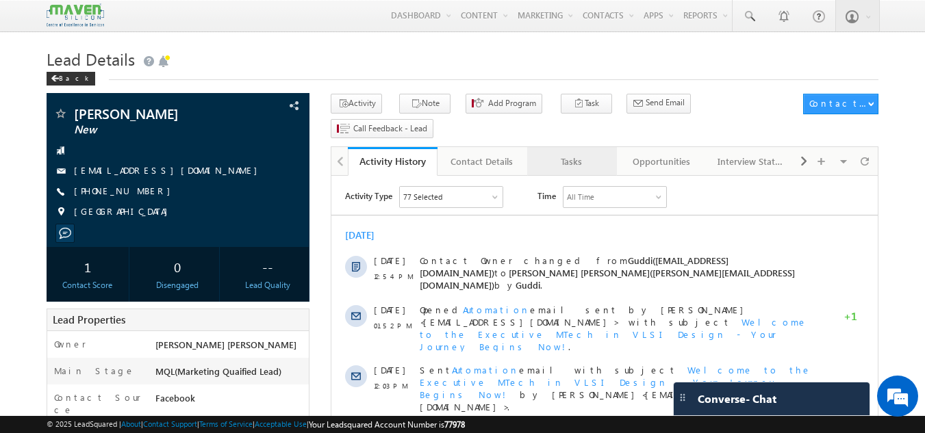
click at [583, 153] on div "Tasks" at bounding box center [571, 161] width 66 height 16
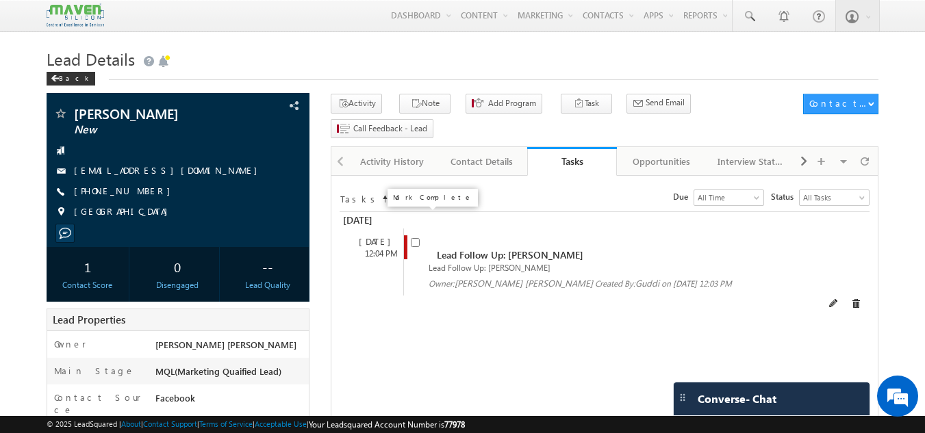
click at [416, 238] on input "checkbox" at bounding box center [415, 242] width 9 height 9
checkbox input "false"
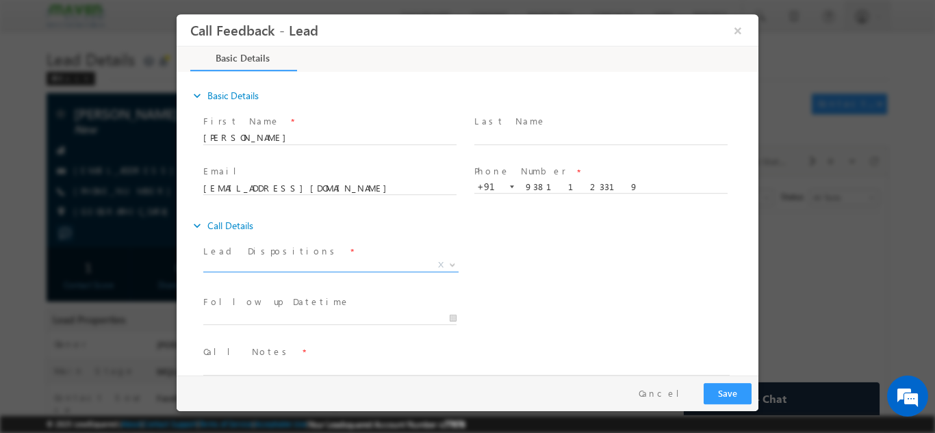
click at [332, 258] on span "X" at bounding box center [330, 265] width 255 height 14
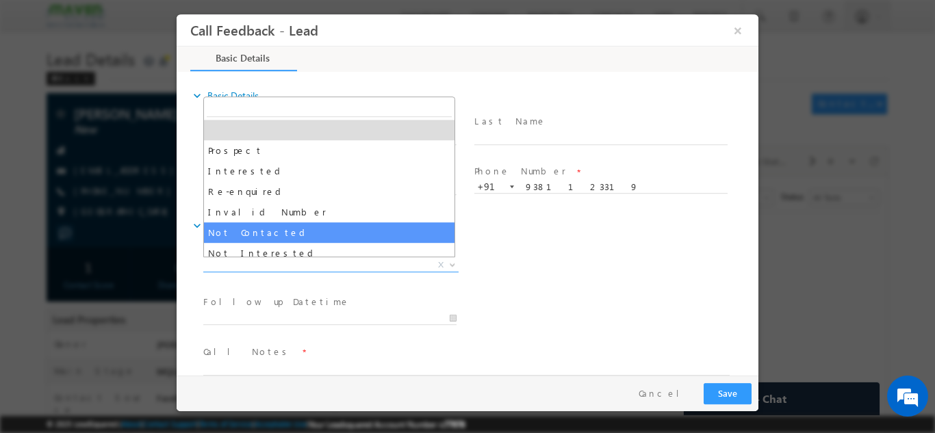
drag, startPoint x: 285, startPoint y: 235, endPoint x: 264, endPoint y: 237, distance: 21.3
select select "Not Contacted"
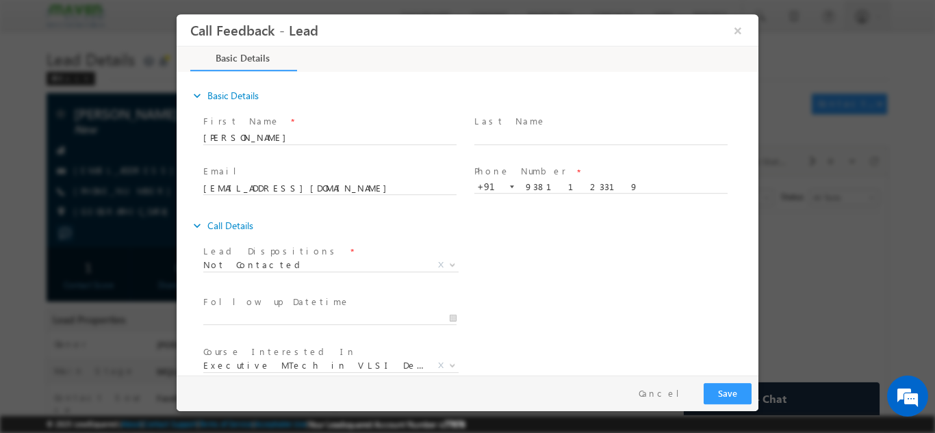
click at [264, 237] on div "expand_more Call Details" at bounding box center [474, 225] width 568 height 25
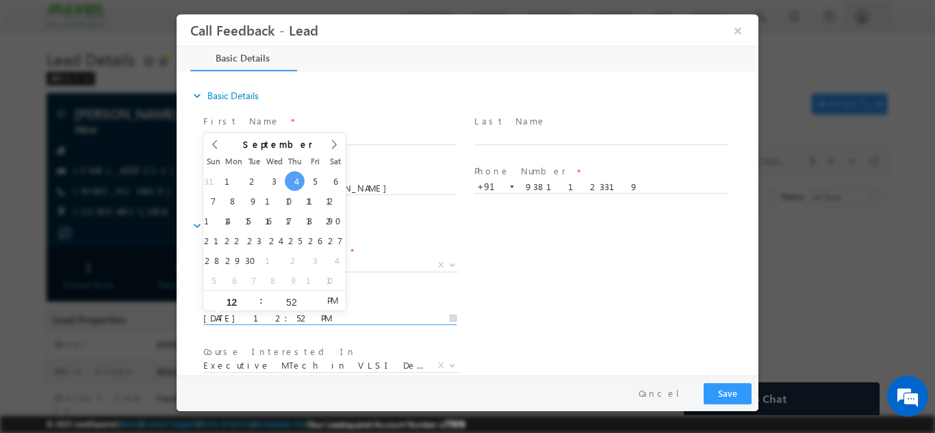
click at [249, 314] on input "04/09/2025 12:52 PM" at bounding box center [329, 318] width 253 height 14
type input "05/09/2025 12:52 PM"
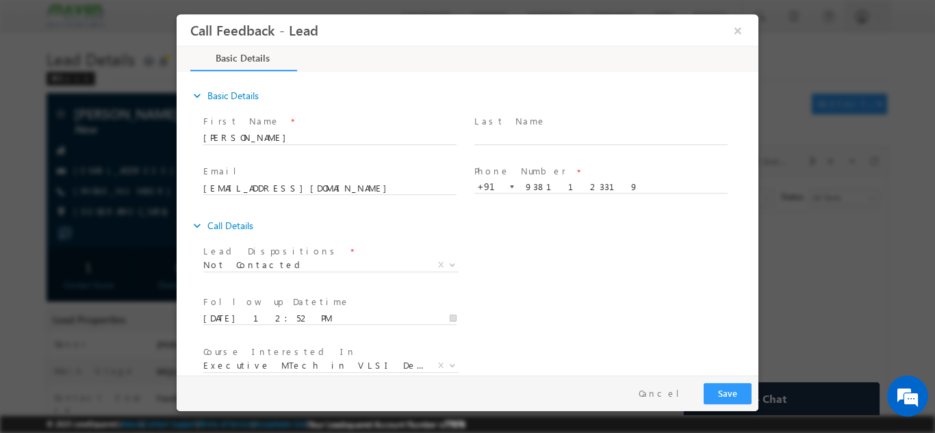
click at [563, 235] on div "expand_more Call Details" at bounding box center [474, 225] width 568 height 25
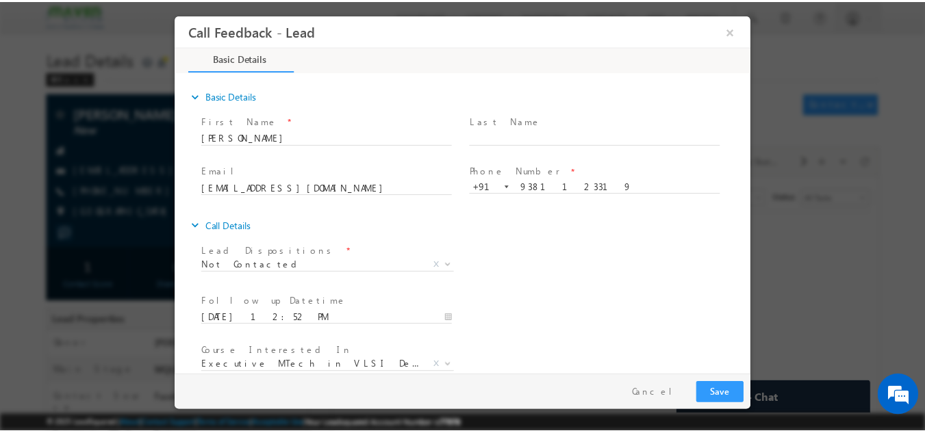
scroll to position [73, 0]
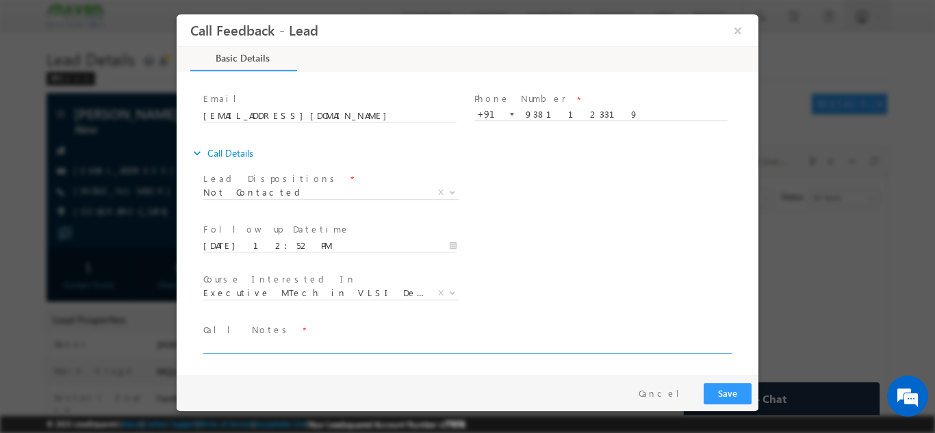
click at [579, 346] on textarea at bounding box center [466, 345] width 526 height 16
type textarea "dnp"
click at [732, 400] on button "Save" at bounding box center [728, 393] width 48 height 21
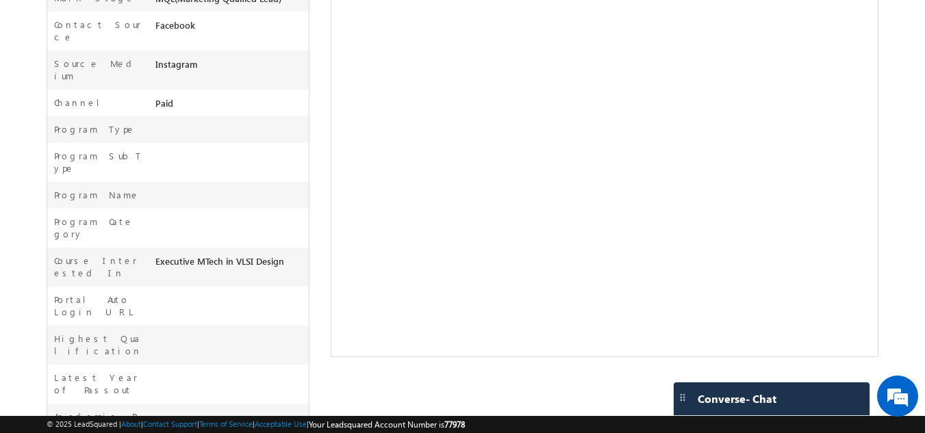
scroll to position [511, 0]
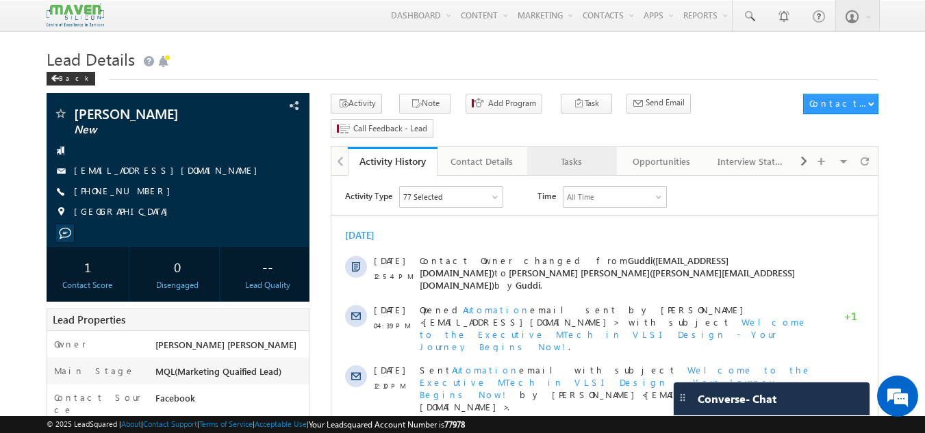
click at [597, 147] on link "Tasks" at bounding box center [572, 161] width 90 height 29
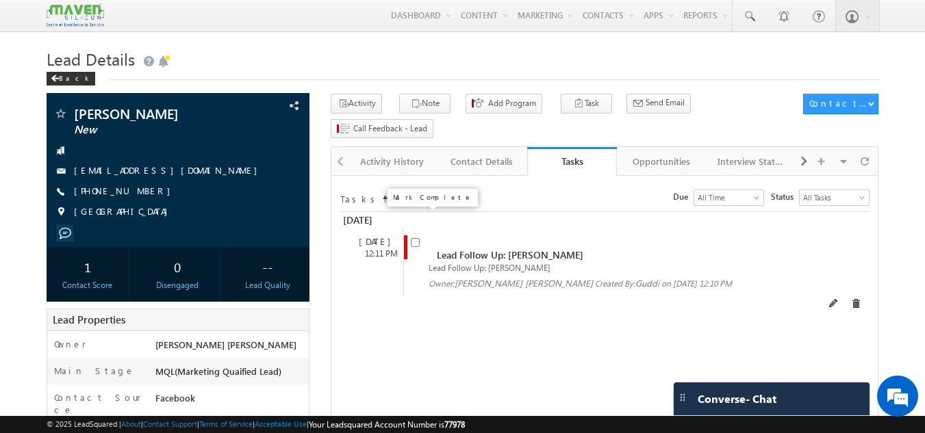
click at [418, 238] on input "checkbox" at bounding box center [415, 242] width 9 height 9
checkbox input "false"
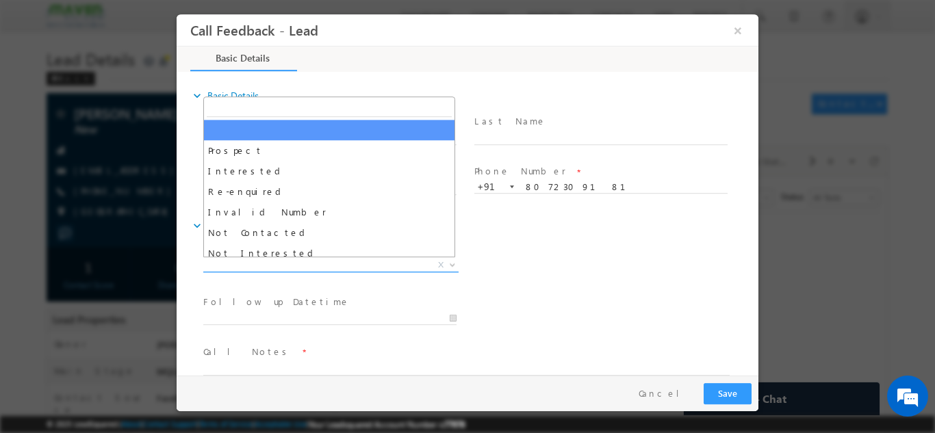
click at [348, 266] on span "X" at bounding box center [330, 265] width 255 height 14
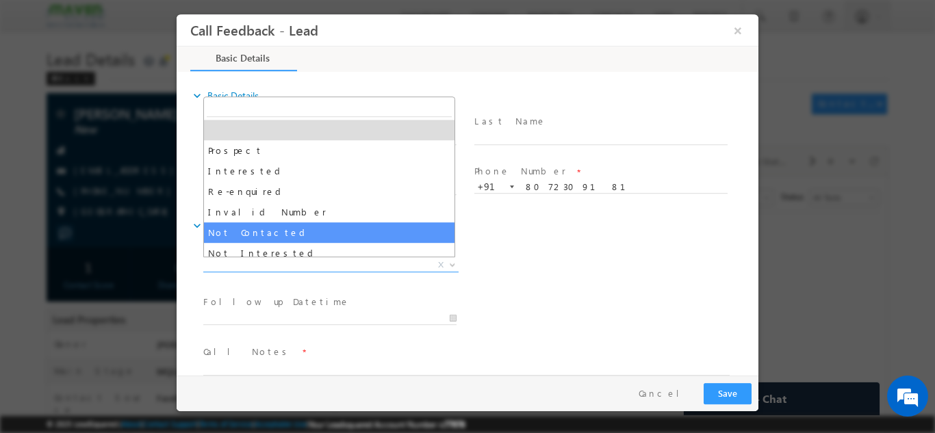
select select "Not Contacted"
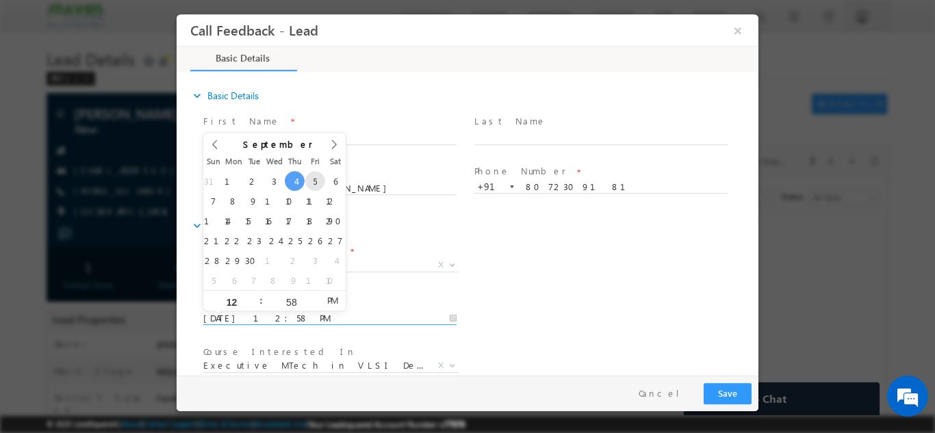
drag, startPoint x: 301, startPoint y: 319, endPoint x: 310, endPoint y: 181, distance: 138.6
click at [310, 181] on body "Call Feedback - Lead × Basic Details" at bounding box center [468, 194] width 582 height 361
type input "05/09/2025 12:58 PM"
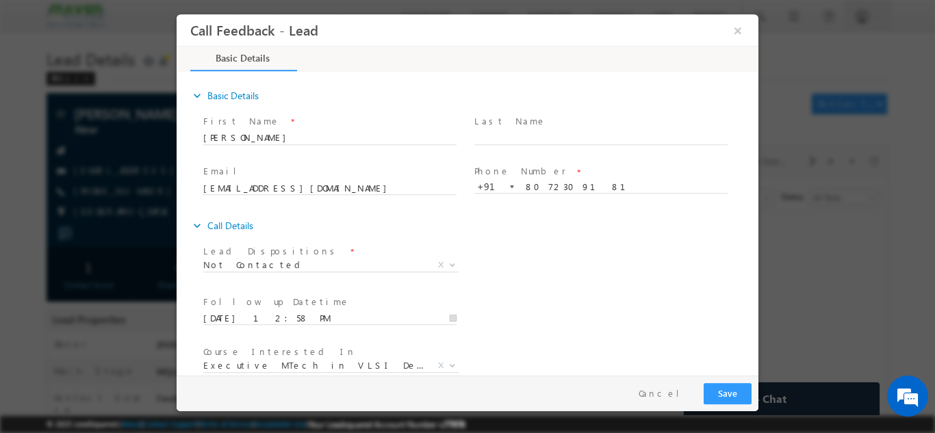
click at [604, 256] on div "Lead Dispositions * Prospect Interested Re-enquired Invalid Number Not Contacte…" at bounding box center [480, 266] width 558 height 51
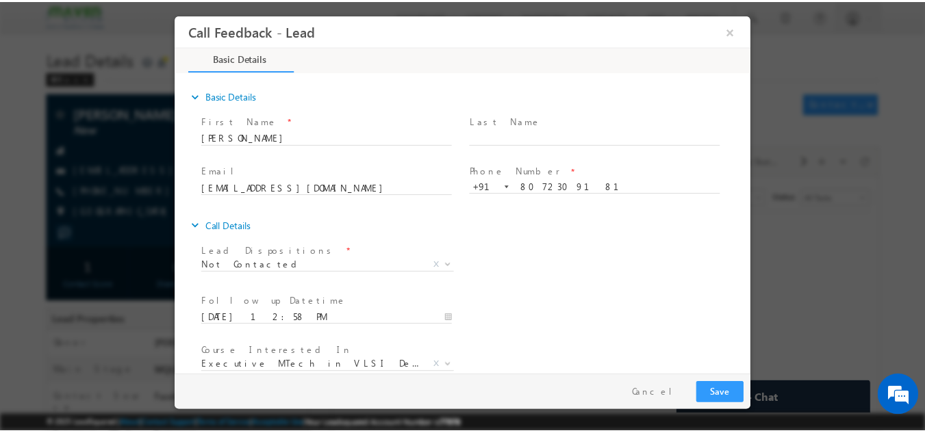
scroll to position [73, 0]
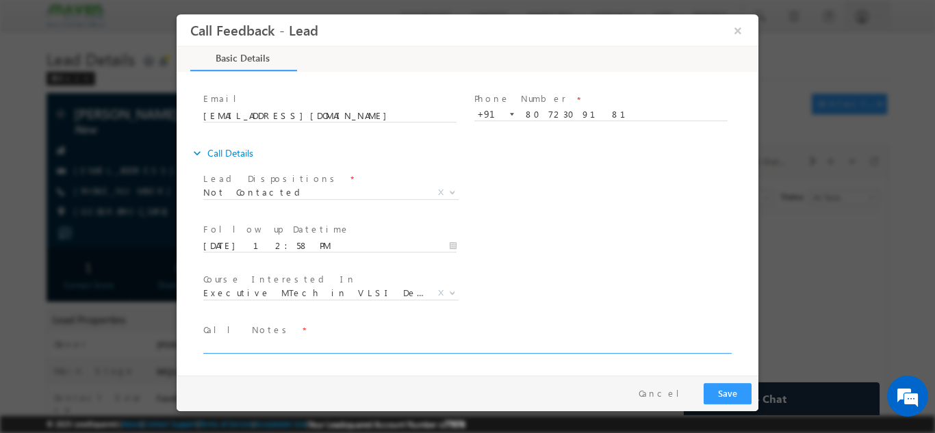
click at [607, 346] on textarea at bounding box center [466, 345] width 526 height 16
type textarea "dnp"
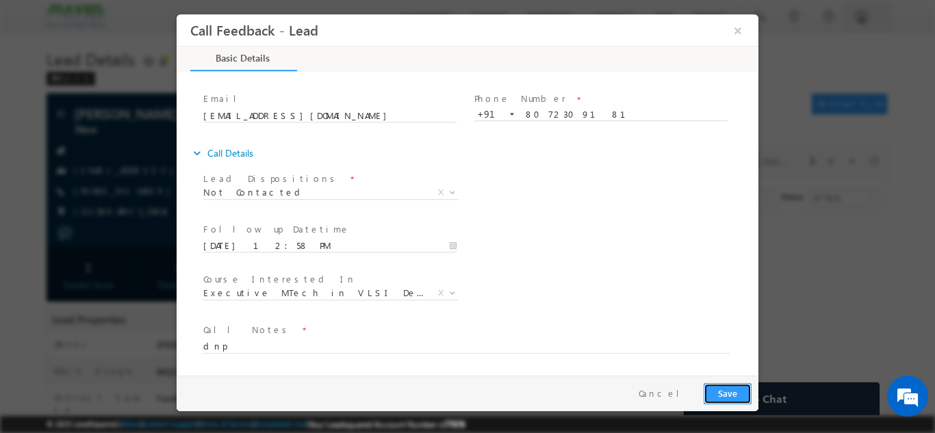
click at [733, 397] on button "Save" at bounding box center [728, 393] width 48 height 21
